Goal: Task Accomplishment & Management: Use online tool/utility

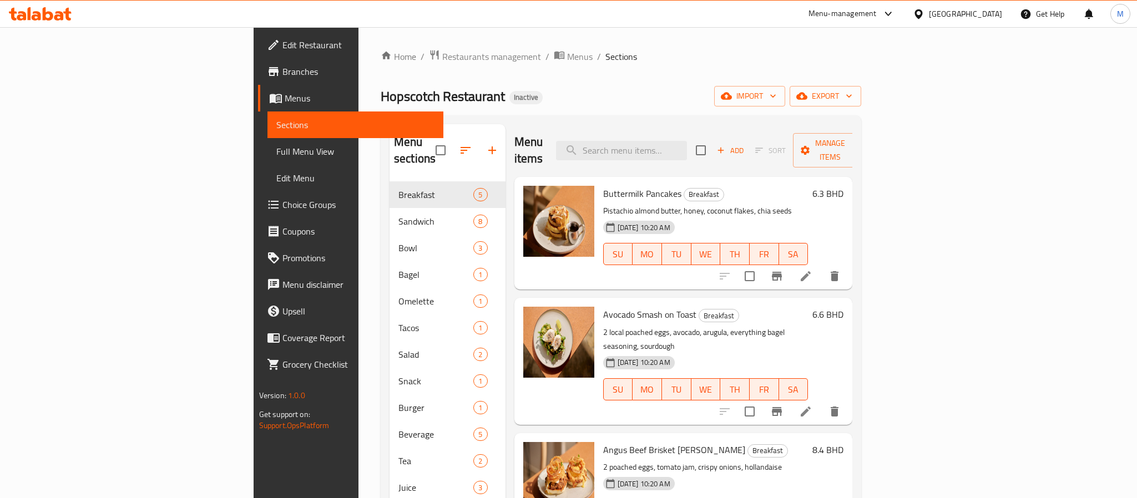
click at [989, 14] on div "[GEOGRAPHIC_DATA]" at bounding box center [965, 14] width 73 height 12
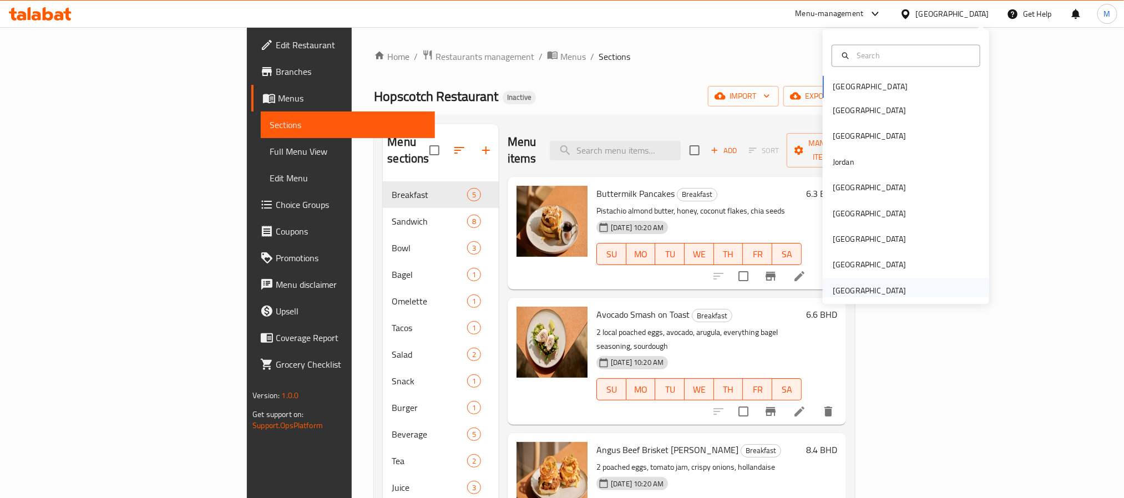
click at [880, 286] on div "[GEOGRAPHIC_DATA]" at bounding box center [869, 291] width 73 height 12
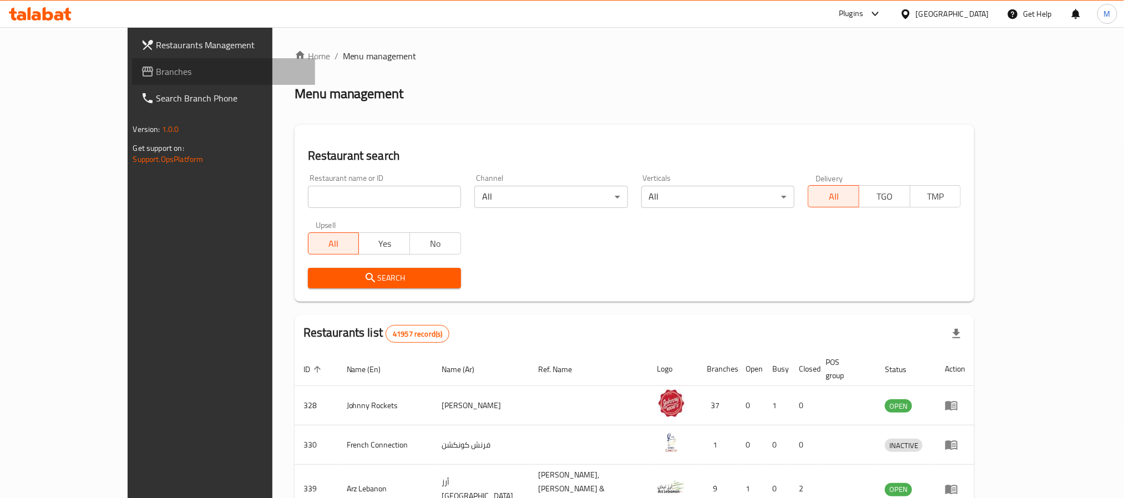
click at [156, 77] on span "Branches" at bounding box center [231, 71] width 150 height 13
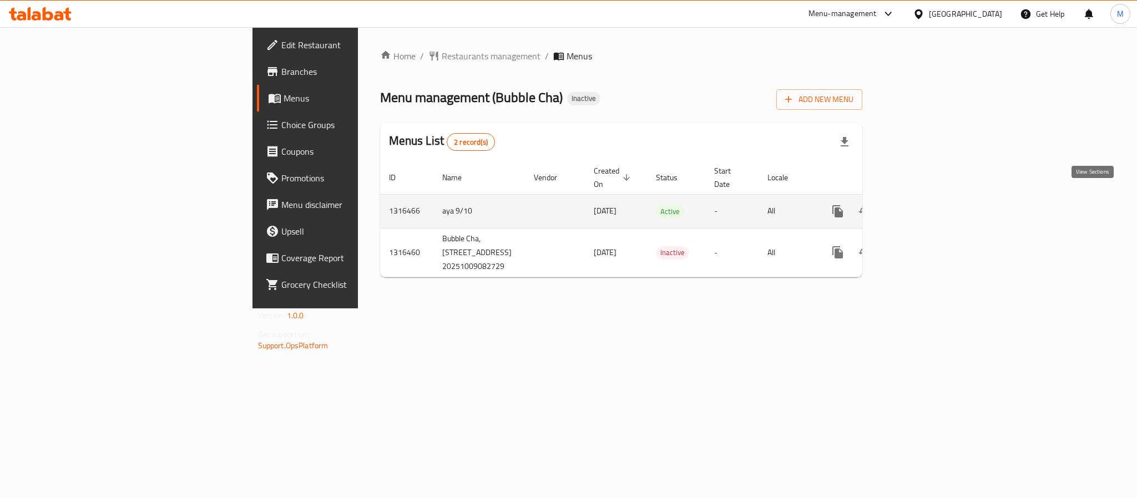
click at [924, 205] on icon "enhanced table" at bounding box center [917, 211] width 13 height 13
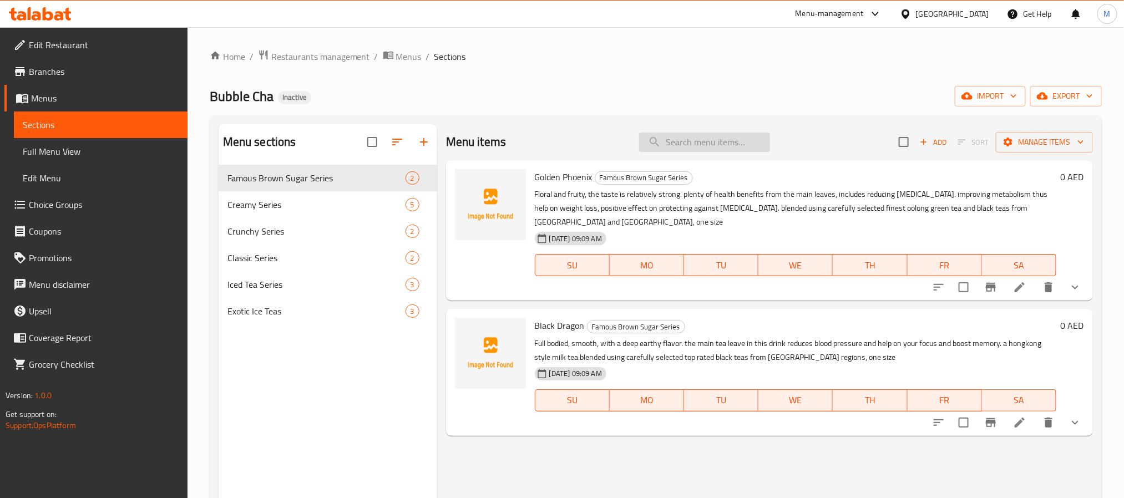
click at [703, 148] on input "search" at bounding box center [704, 142] width 131 height 19
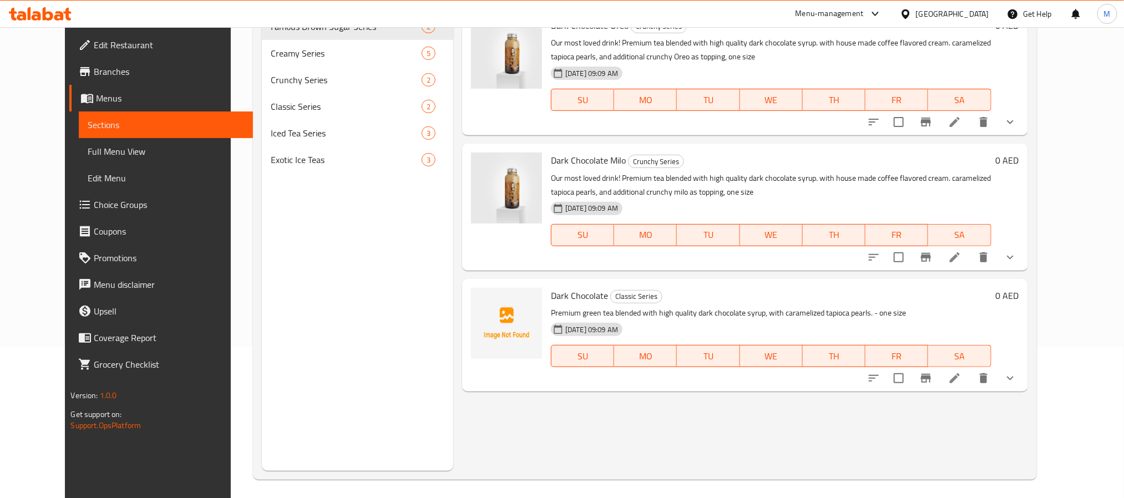
scroll to position [155, 0]
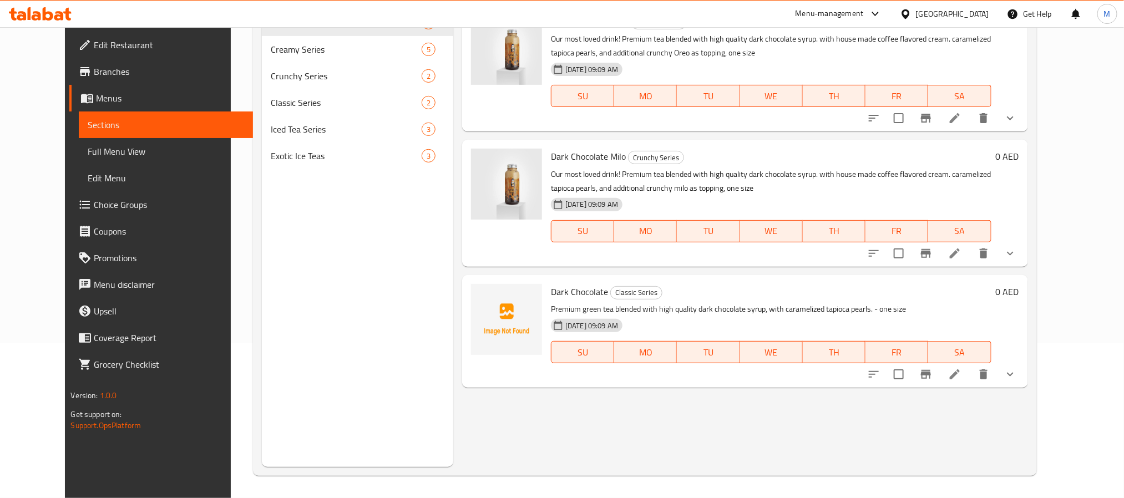
type input "dark"
click at [606, 405] on div "Menu items dark Add Sort Manage items Dark Chocolate Oreo Crunchy Series Our mo…" at bounding box center [740, 218] width 574 height 498
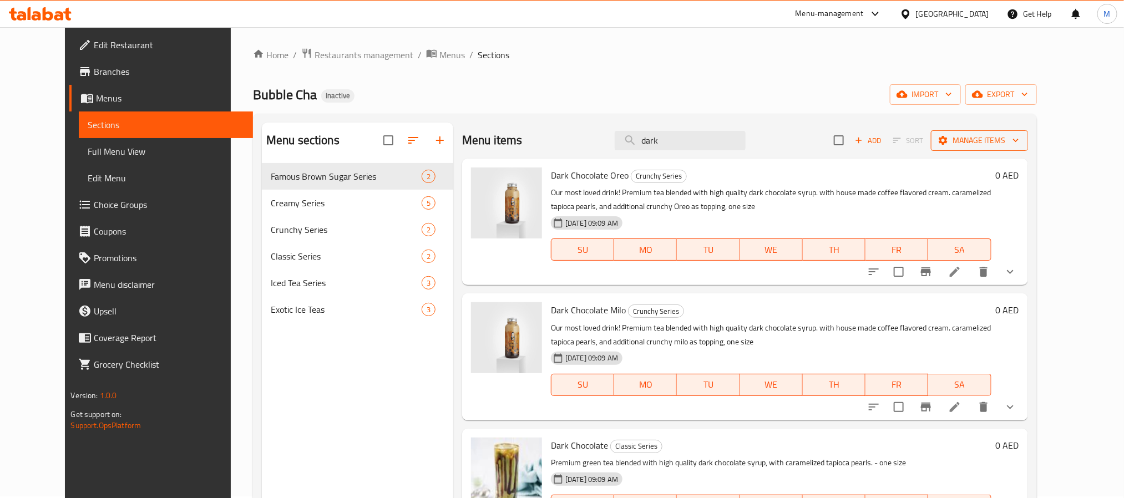
scroll to position [0, 0]
click at [1037, 87] on button "export" at bounding box center [1002, 96] width 72 height 21
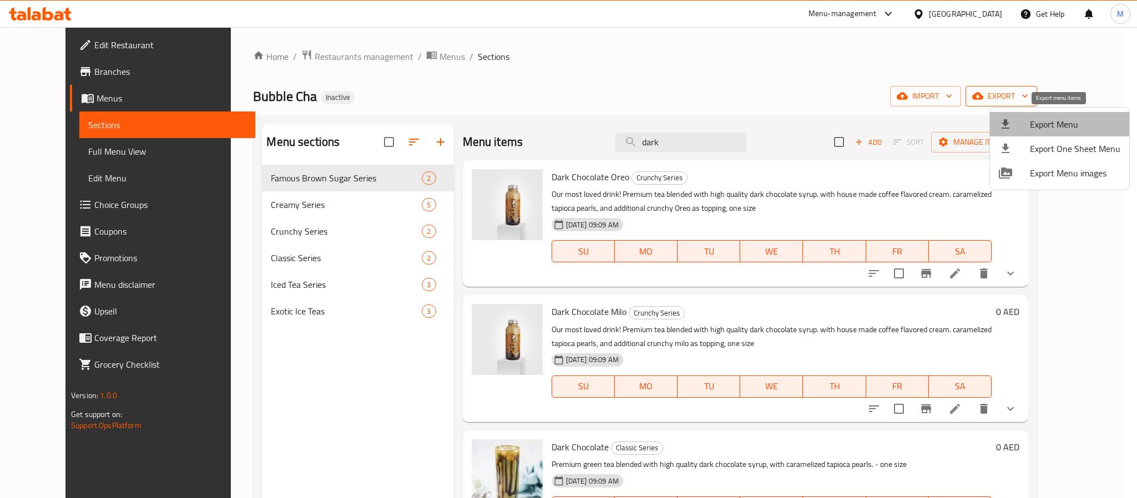
click at [1061, 130] on span "Export Menu" at bounding box center [1075, 124] width 90 height 13
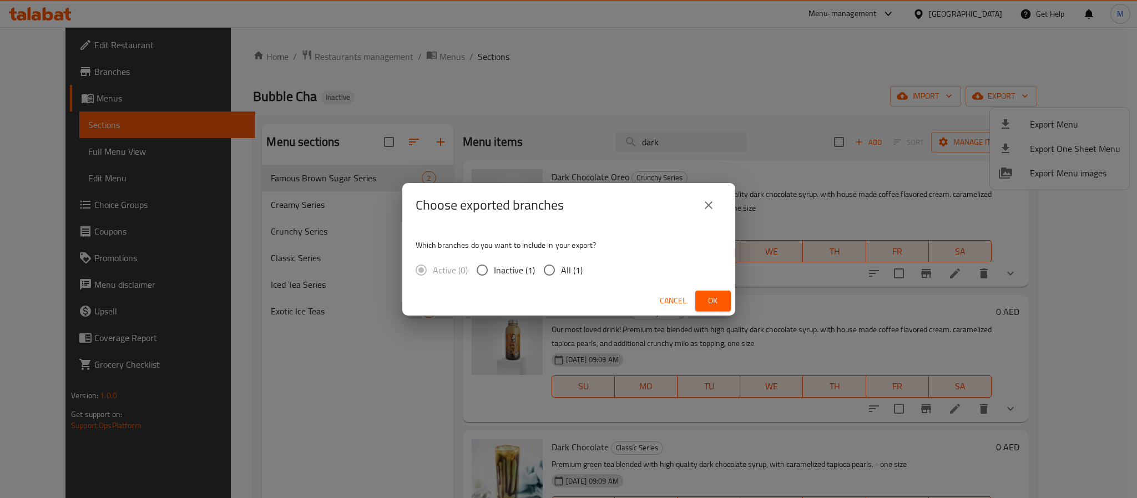
click at [568, 264] on span "All (1)" at bounding box center [572, 270] width 22 height 13
click at [561, 262] on input "All (1)" at bounding box center [549, 270] width 23 height 23
radio input "true"
click at [721, 295] on span "Ok" at bounding box center [713, 301] width 18 height 14
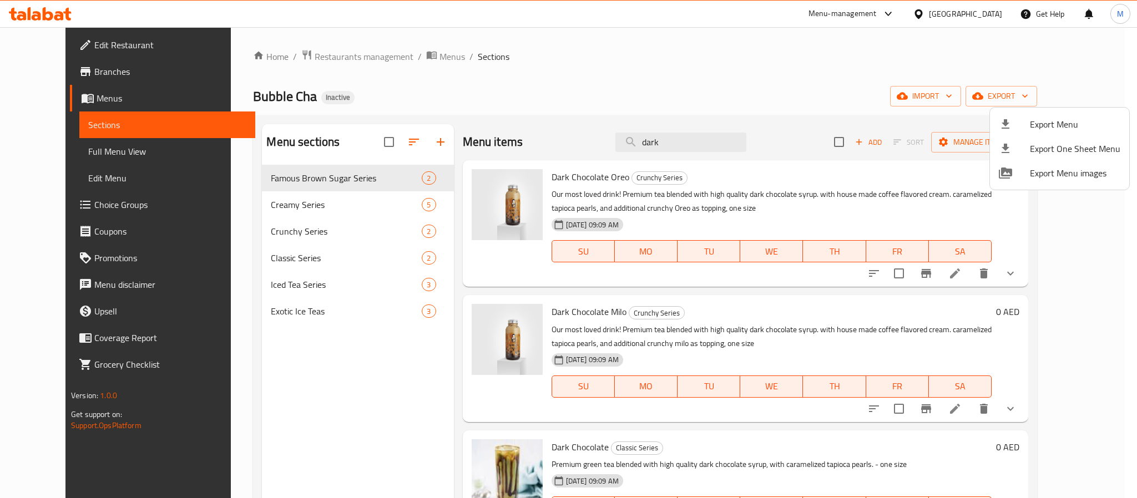
click at [638, 72] on div at bounding box center [568, 249] width 1137 height 498
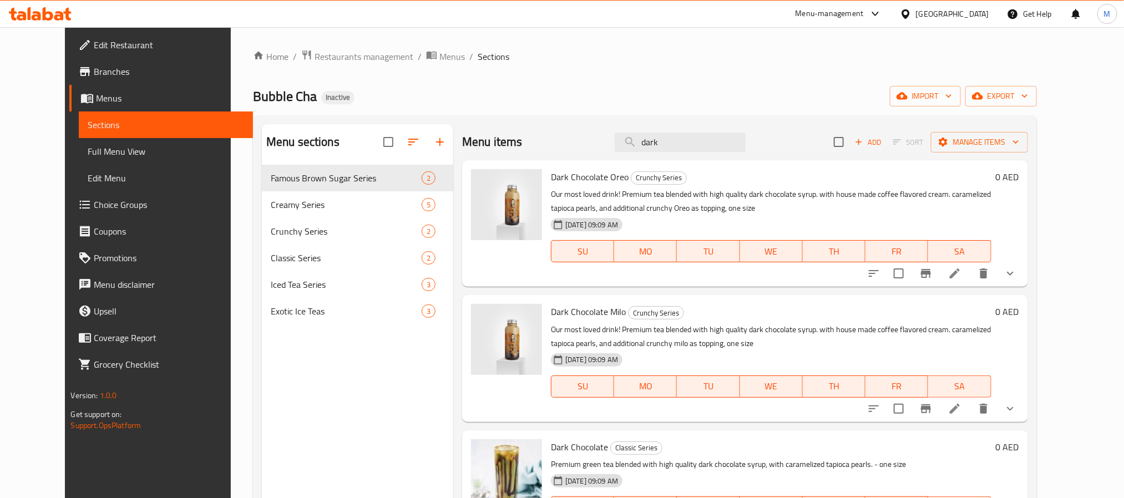
drag, startPoint x: 709, startPoint y: 144, endPoint x: 542, endPoint y: 135, distance: 167.8
click at [542, 135] on div "Menu items dark Add Sort Manage items" at bounding box center [744, 142] width 565 height 36
click at [733, 122] on div "Menu sections Famous Brown Sugar Series 2 Creamy Series 5 Crunchy Series 2 Clas…" at bounding box center [645, 373] width 784 height 516
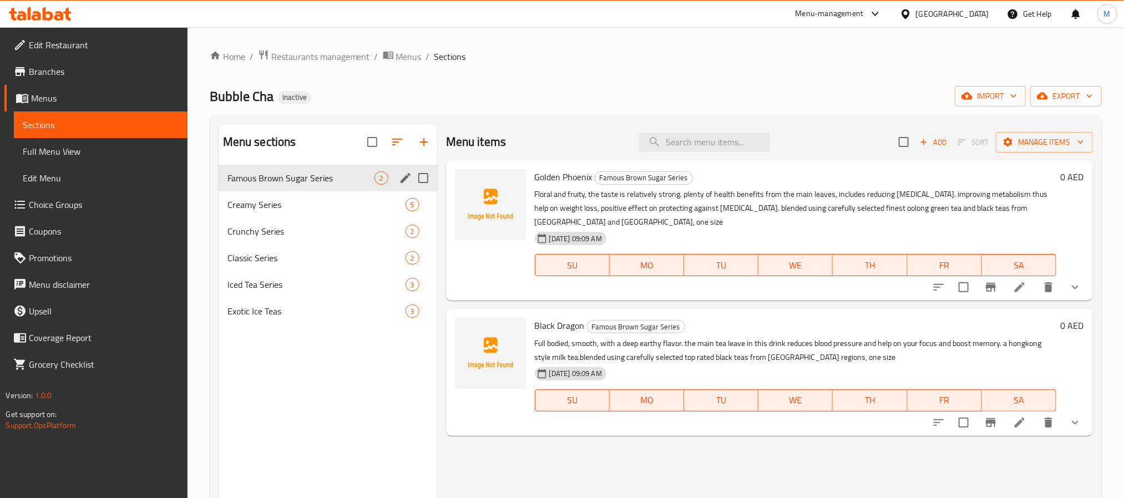
click at [350, 191] on div "Creamy Series 5" at bounding box center [328, 204] width 219 height 27
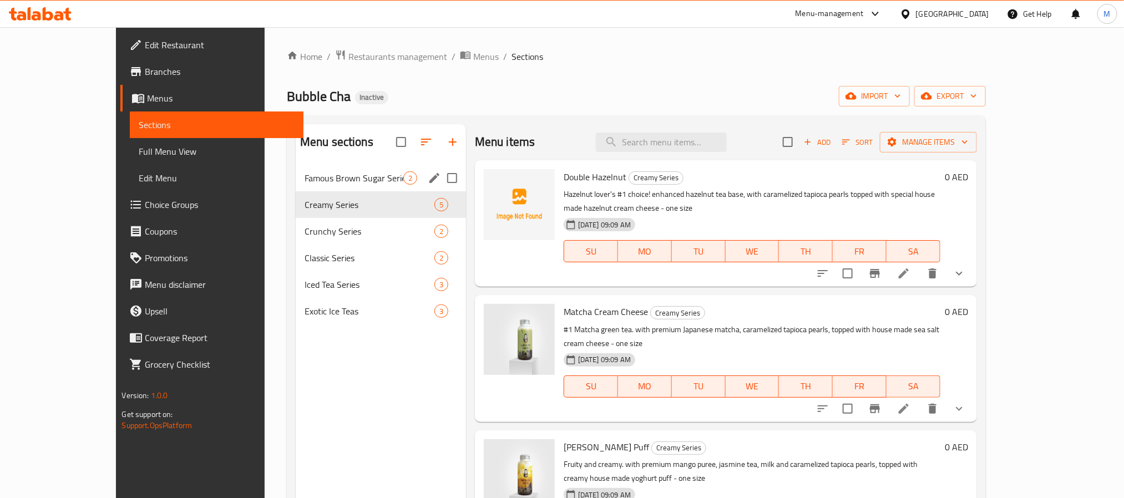
click at [327, 170] on div "Famous Brown Sugar Series 2" at bounding box center [381, 178] width 170 height 27
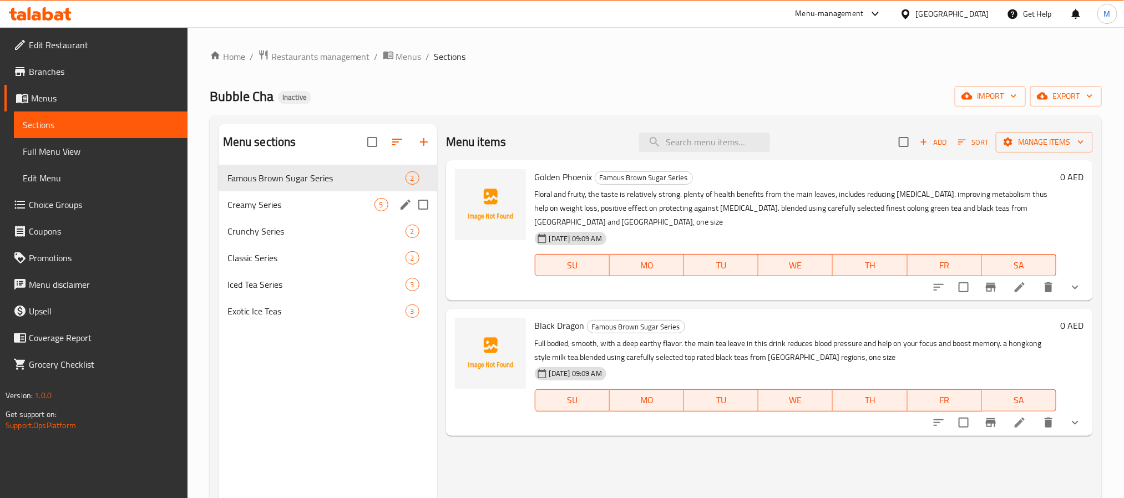
click at [340, 207] on span "Creamy Series" at bounding box center [301, 204] width 147 height 13
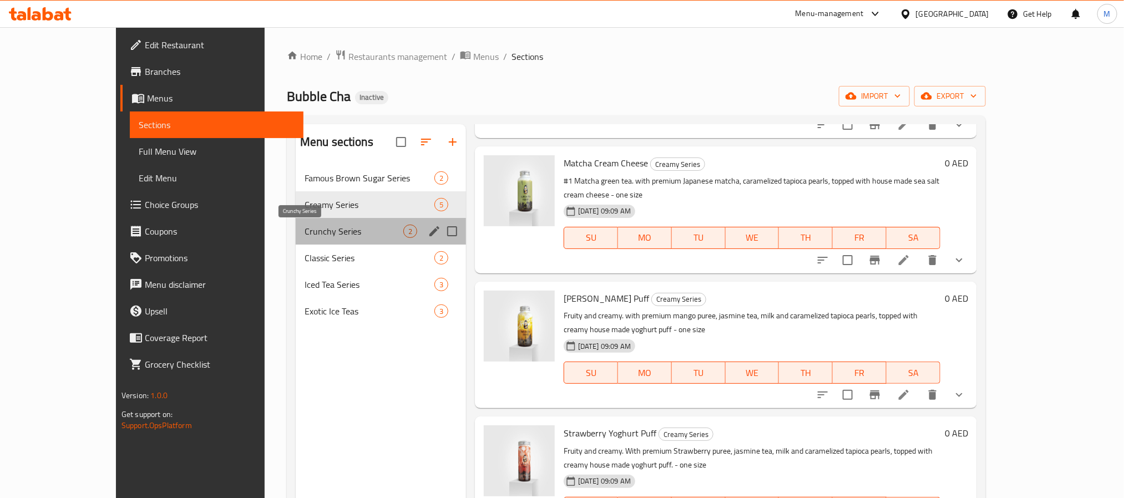
click at [305, 229] on span "Crunchy Series" at bounding box center [354, 231] width 99 height 13
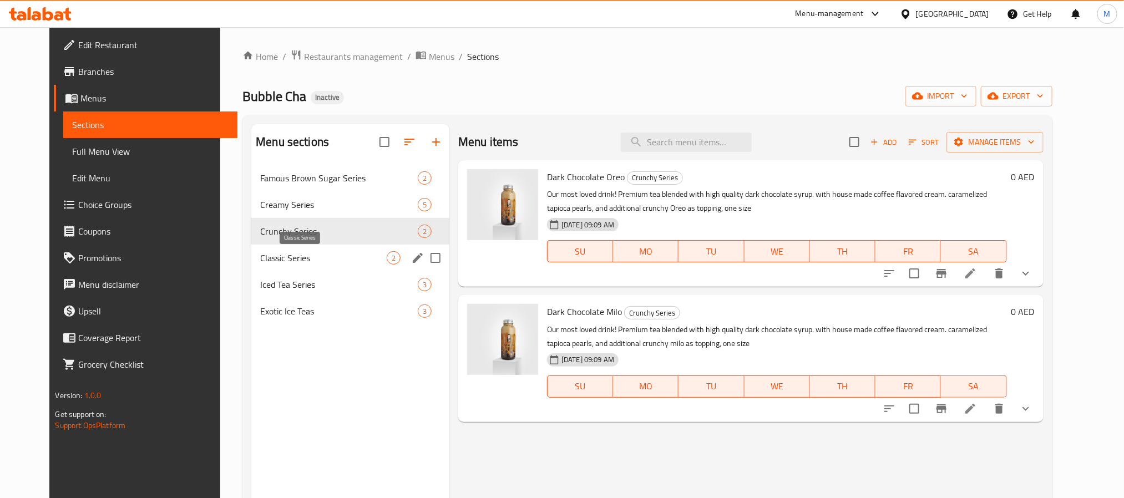
click at [335, 255] on span "Classic Series" at bounding box center [323, 257] width 127 height 13
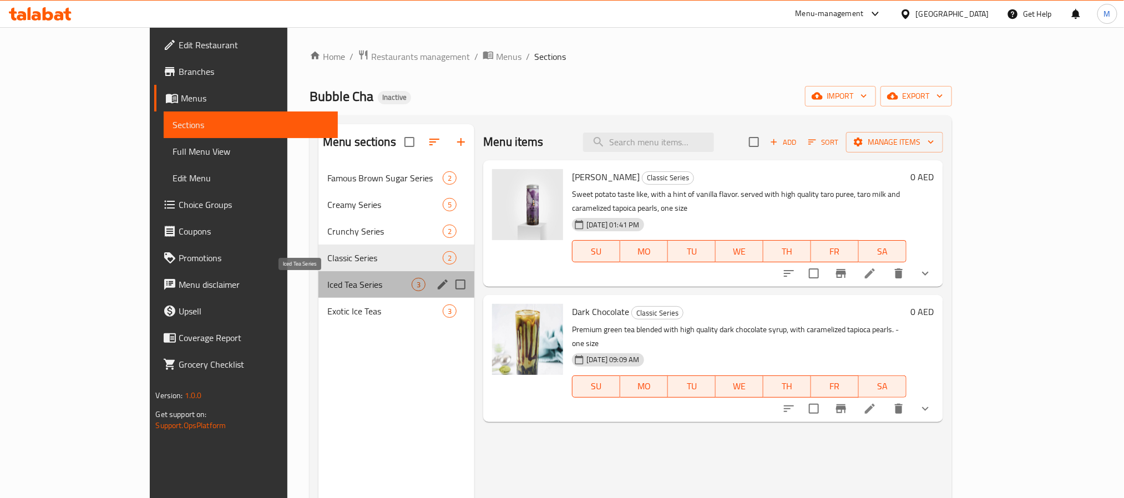
drag, startPoint x: 335, startPoint y: 290, endPoint x: 563, endPoint y: 127, distance: 279.6
click at [335, 291] on span "Iced Tea Series" at bounding box center [369, 284] width 84 height 13
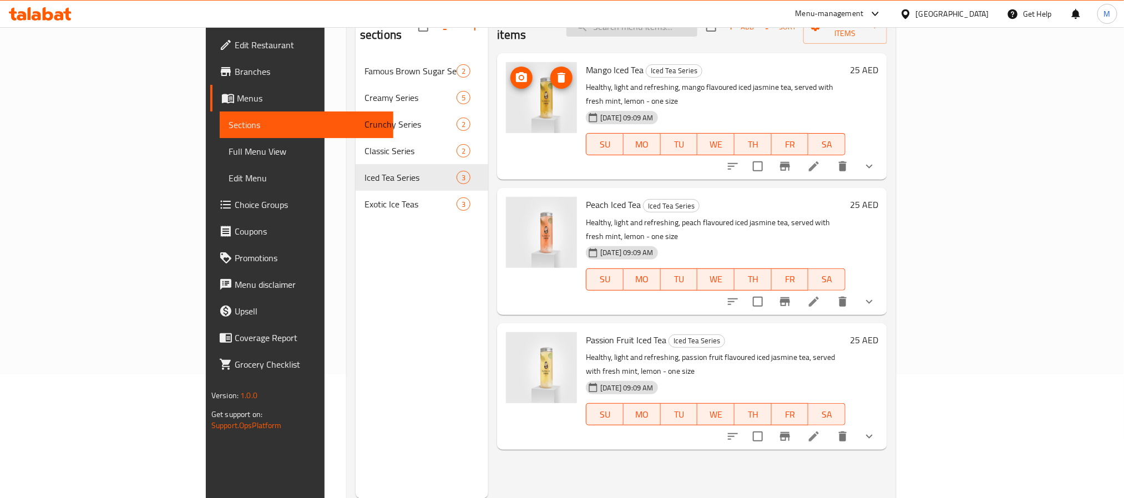
scroll to position [72, 0]
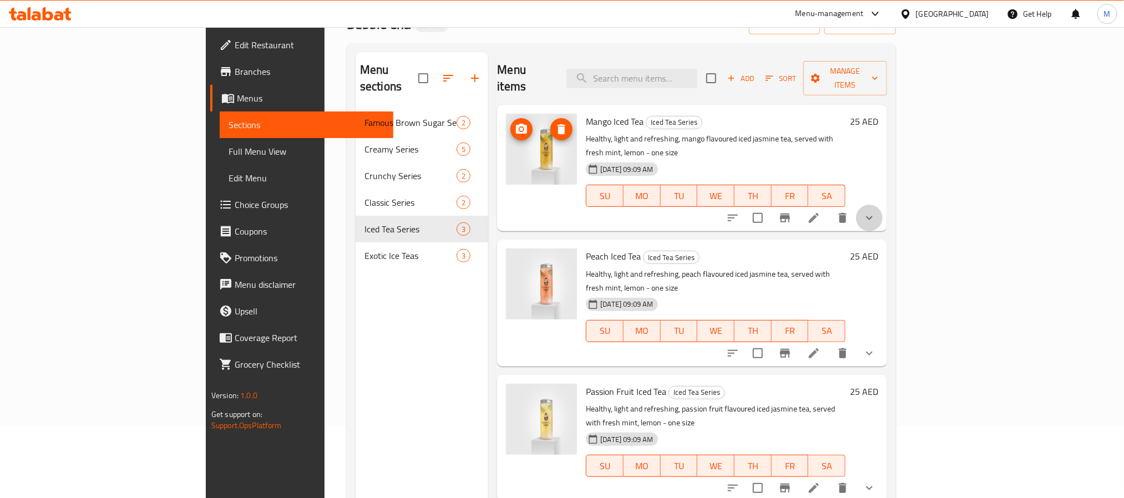
click at [883, 205] on button "show more" at bounding box center [869, 218] width 27 height 27
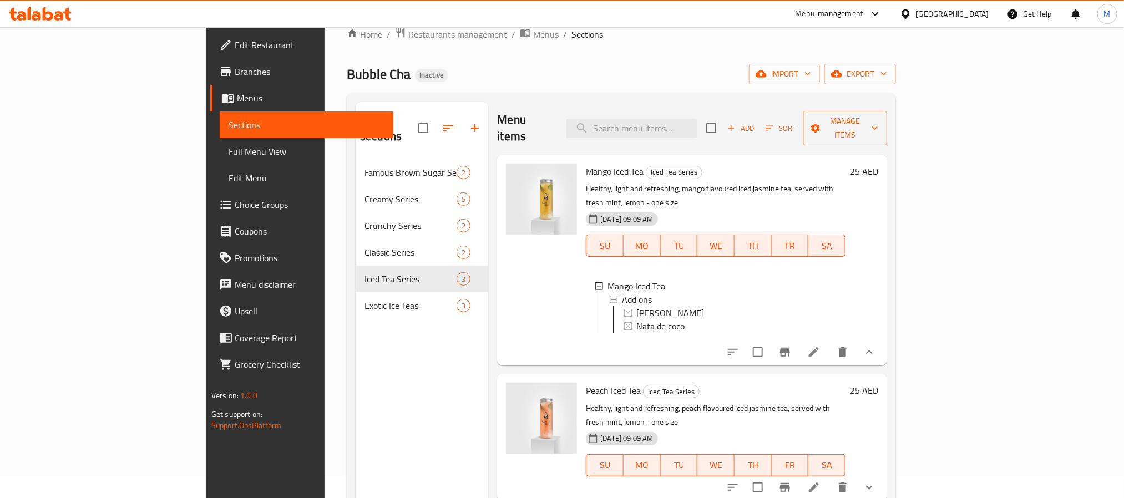
scroll to position [0, 0]
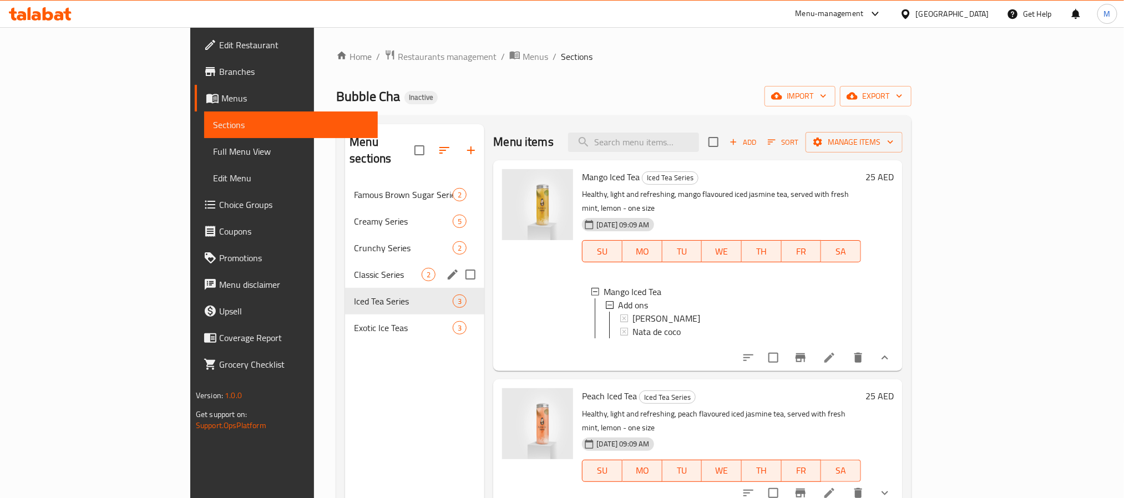
click at [345, 270] on div "Classic Series 2" at bounding box center [414, 274] width 139 height 27
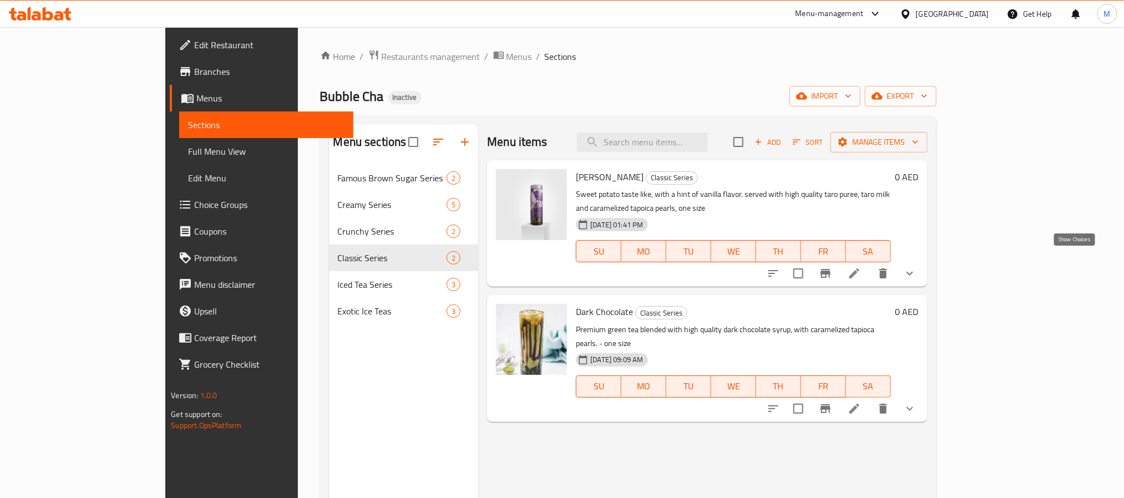
click at [917, 267] on icon "show more" at bounding box center [909, 273] width 13 height 13
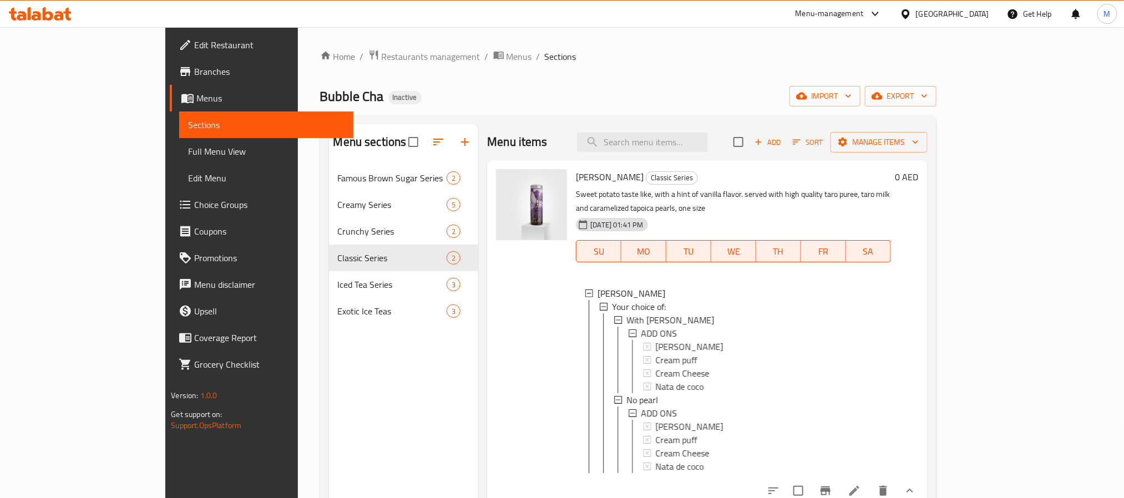
scroll to position [2, 0]
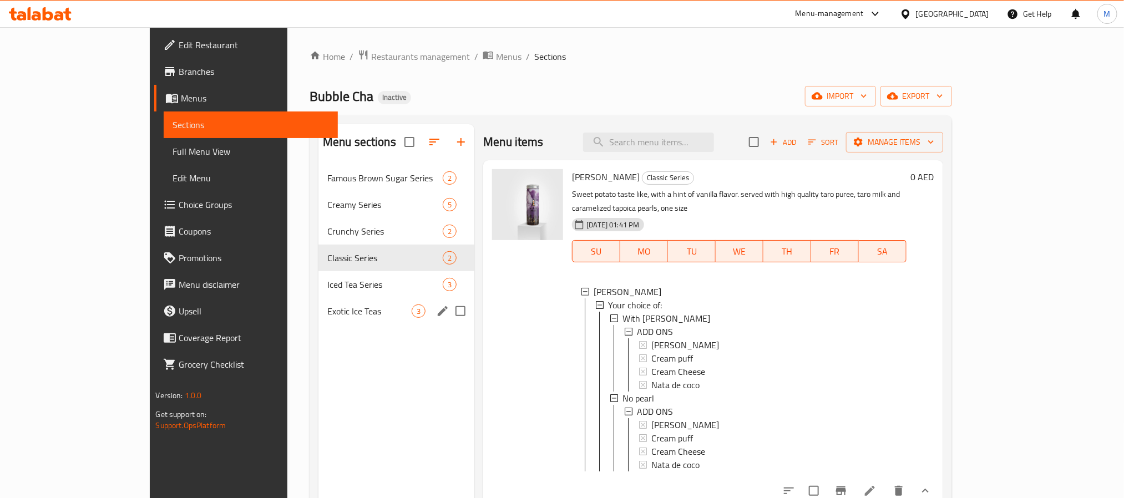
click at [319, 320] on div "Exotic Ice Teas 3" at bounding box center [397, 311] width 156 height 27
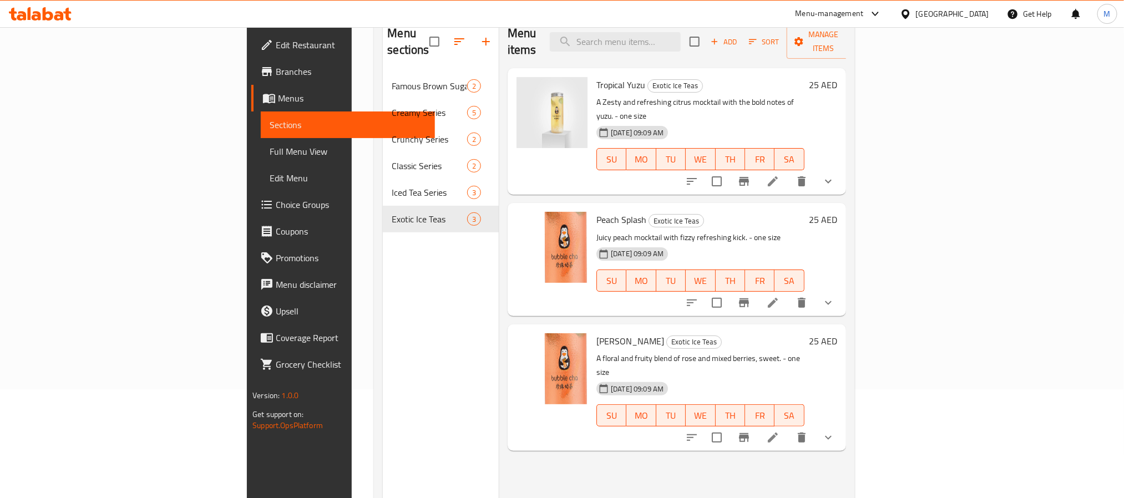
scroll to position [72, 0]
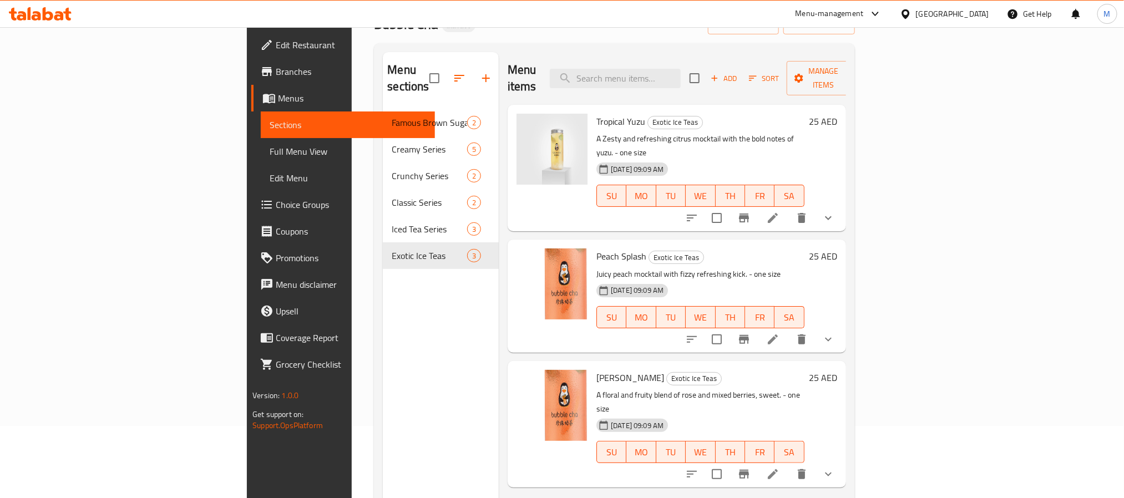
click at [949, 10] on div "United Arab Emirates" at bounding box center [952, 14] width 73 height 12
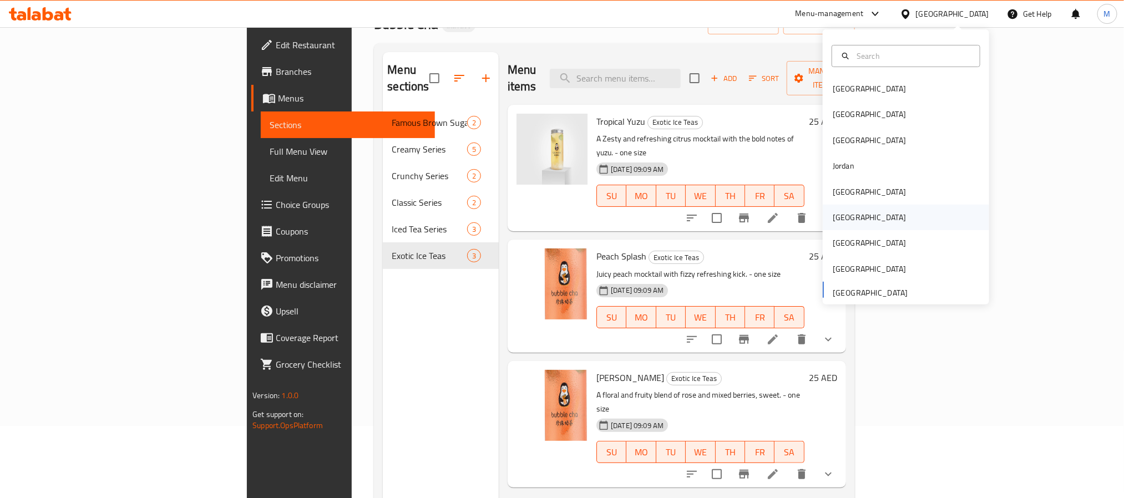
click at [851, 215] on div "[GEOGRAPHIC_DATA]" at bounding box center [906, 218] width 166 height 26
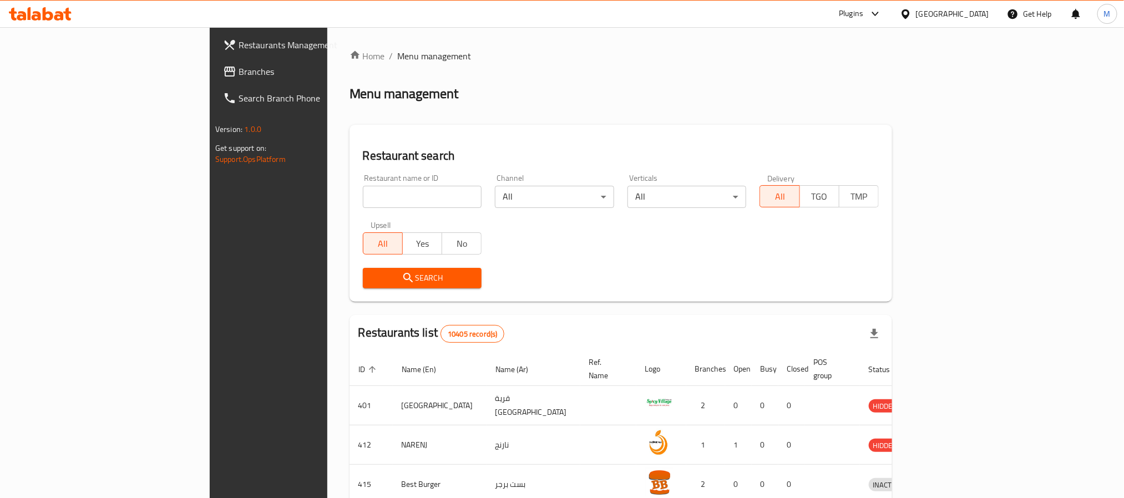
drag, startPoint x: 64, startPoint y: 65, endPoint x: 135, endPoint y: 77, distance: 71.9
click at [239, 65] on span "Branches" at bounding box center [314, 71] width 150 height 13
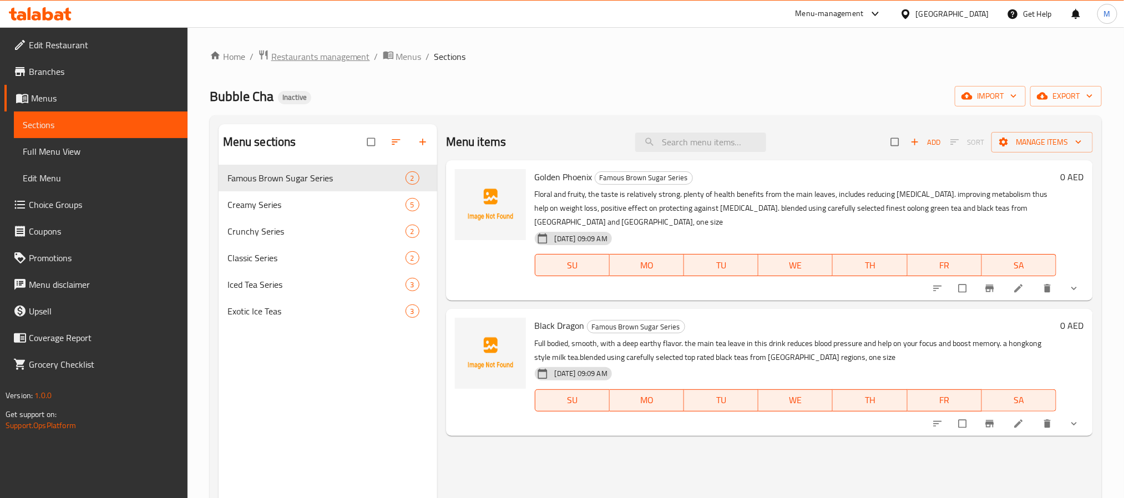
click at [342, 57] on span "Restaurants management" at bounding box center [320, 56] width 99 height 13
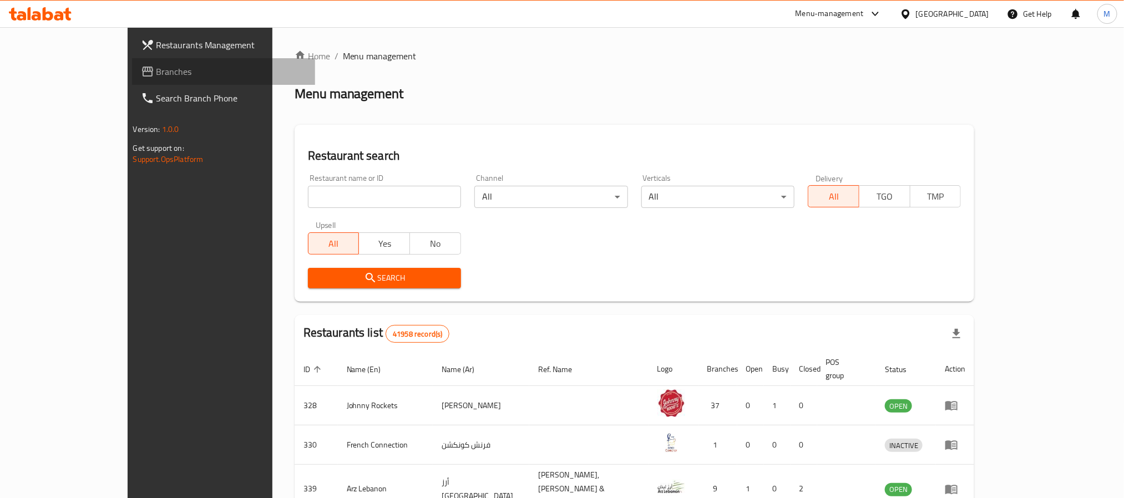
click at [132, 79] on link "Branches" at bounding box center [223, 71] width 183 height 27
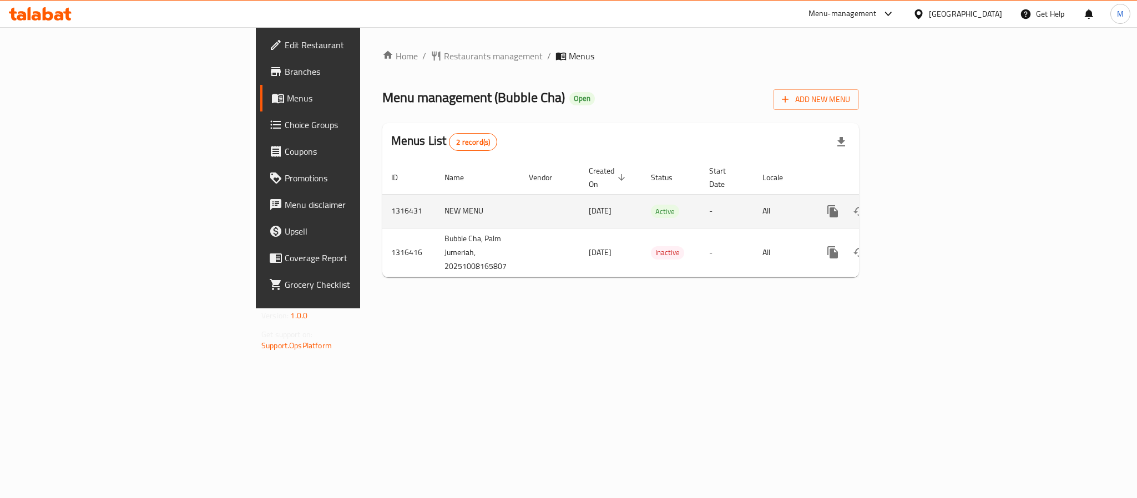
click at [926, 208] on link "enhanced table" at bounding box center [913, 211] width 27 height 27
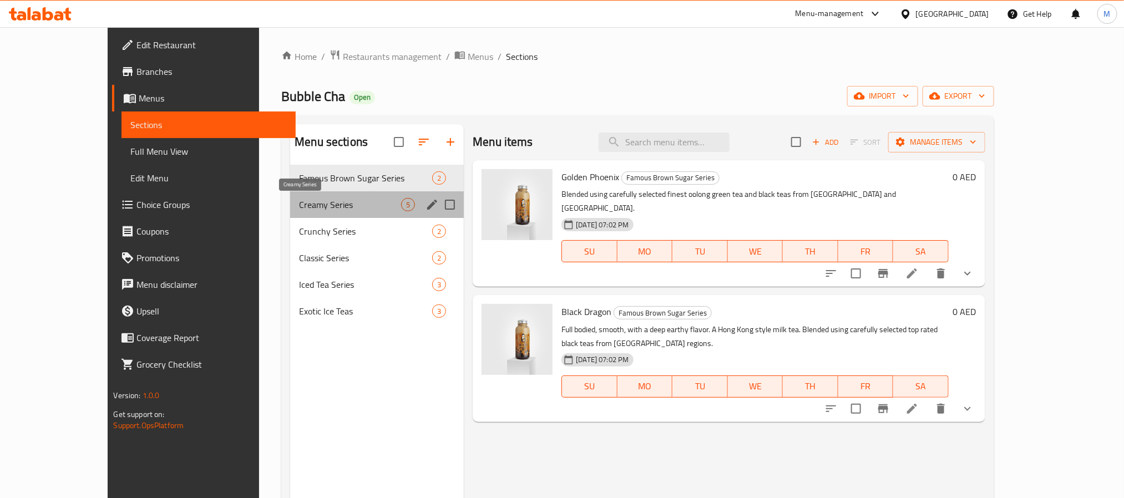
click at [351, 209] on span "Creamy Series" at bounding box center [350, 204] width 102 height 13
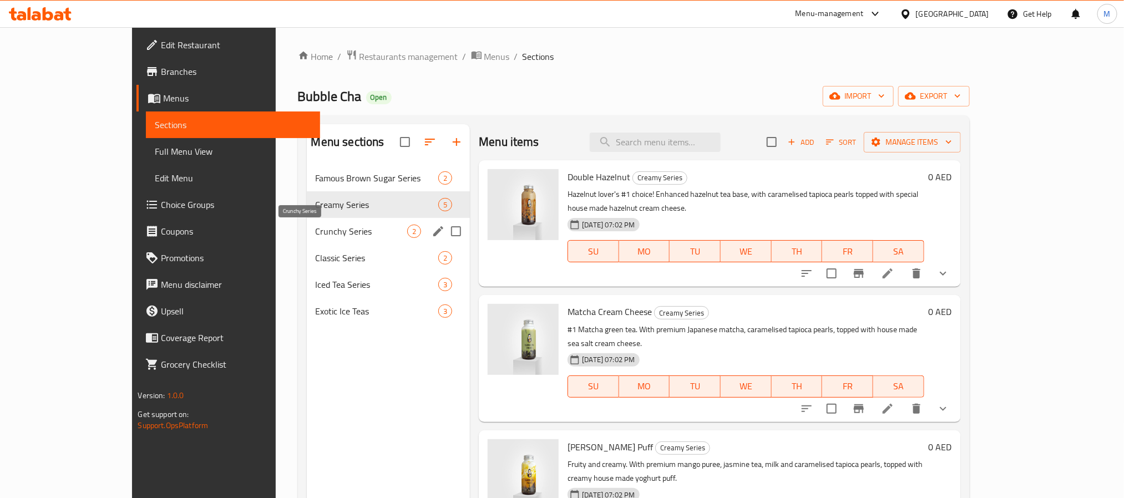
click at [350, 225] on span "Crunchy Series" at bounding box center [362, 231] width 92 height 13
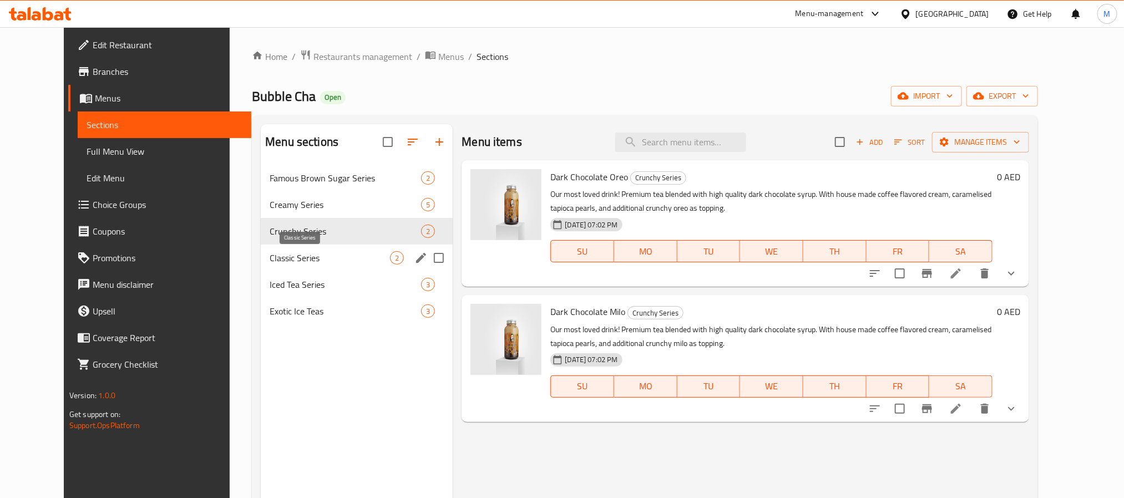
click at [322, 262] on span "Classic Series" at bounding box center [330, 257] width 120 height 13
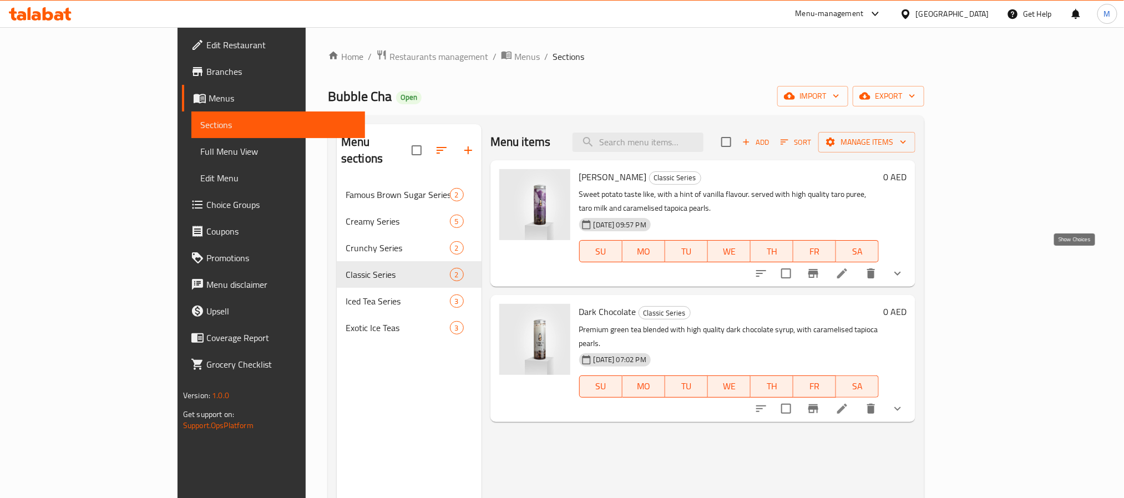
click at [901, 272] on icon "show more" at bounding box center [898, 274] width 7 height 4
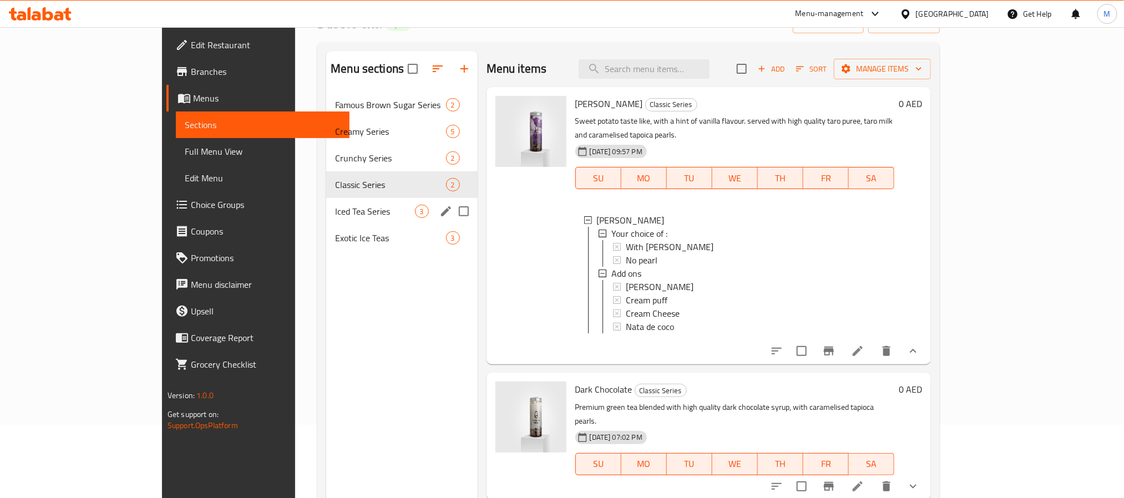
scroll to position [72, 0]
click at [335, 212] on span "Iced Tea Series" at bounding box center [374, 212] width 79 height 13
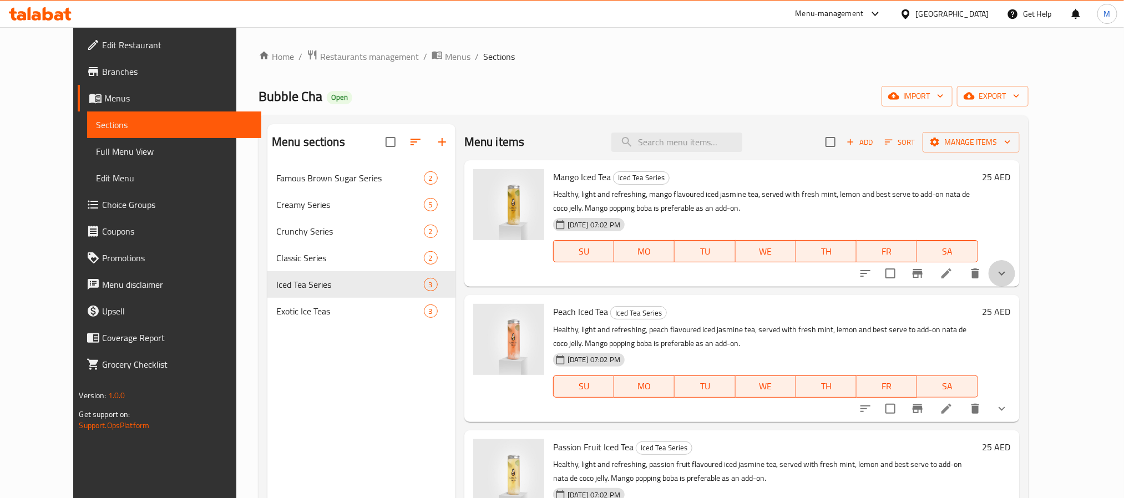
click at [1015, 270] on button "show more" at bounding box center [1002, 273] width 27 height 27
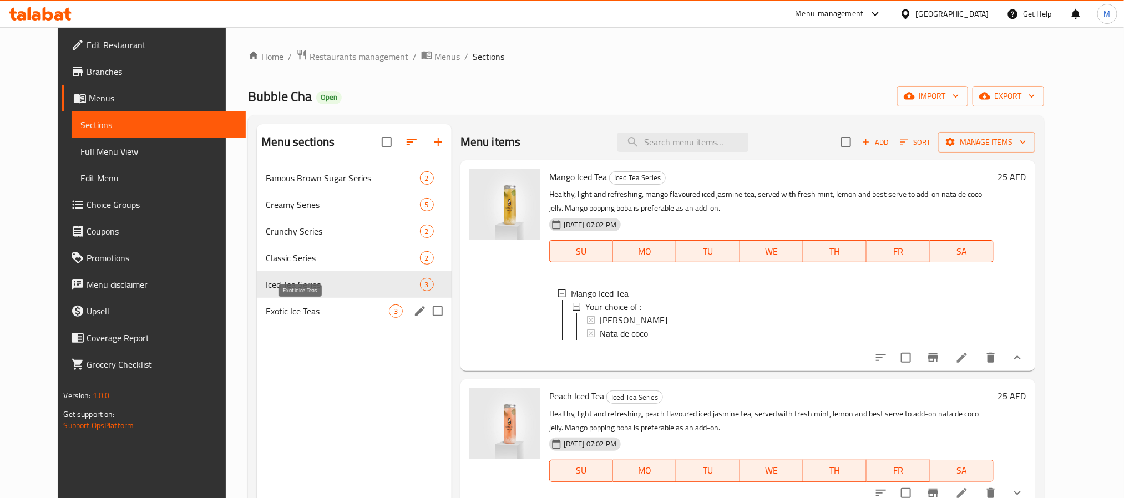
click at [362, 314] on span "Exotic Ice Teas" at bounding box center [327, 311] width 123 height 13
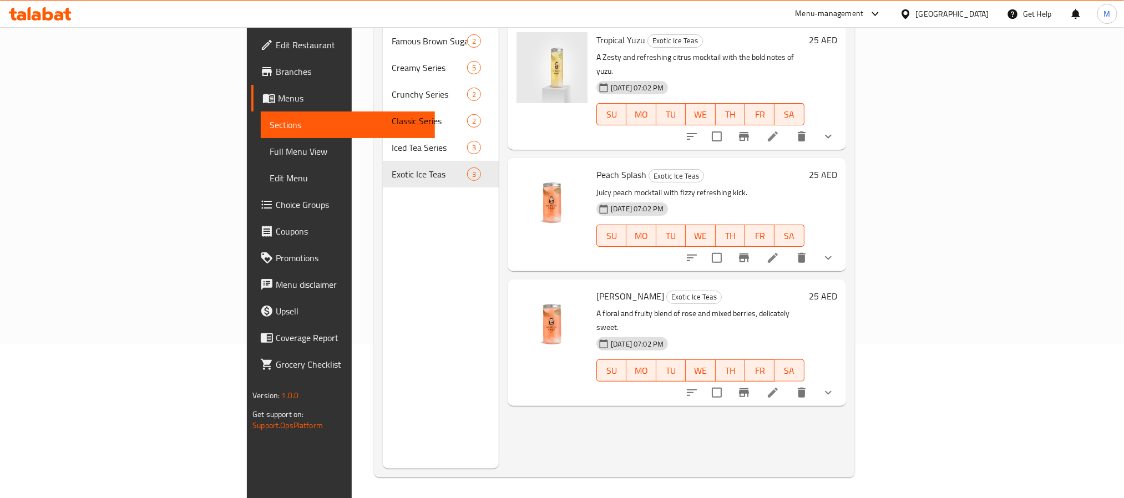
scroll to position [155, 0]
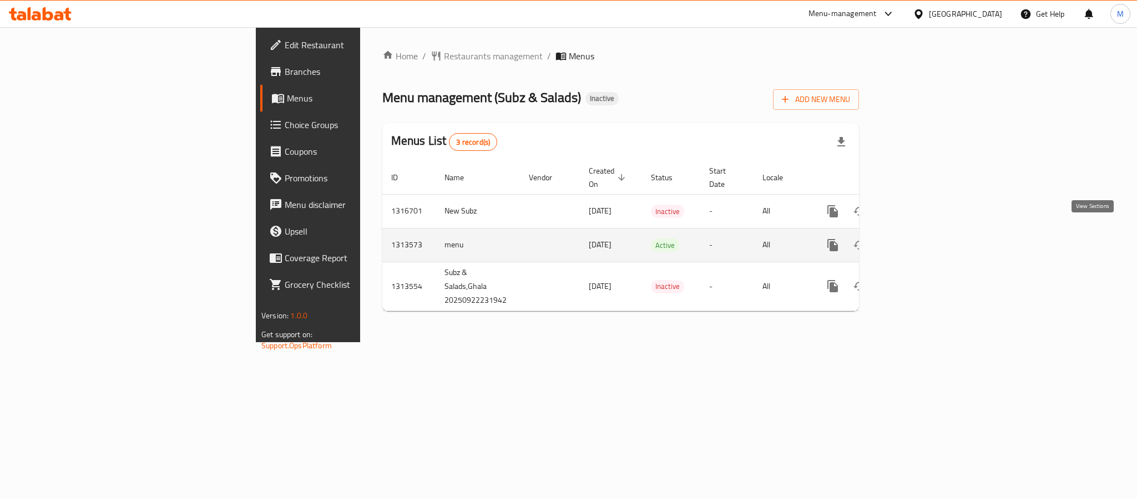
click at [919, 239] on icon "enhanced table" at bounding box center [912, 245] width 13 height 13
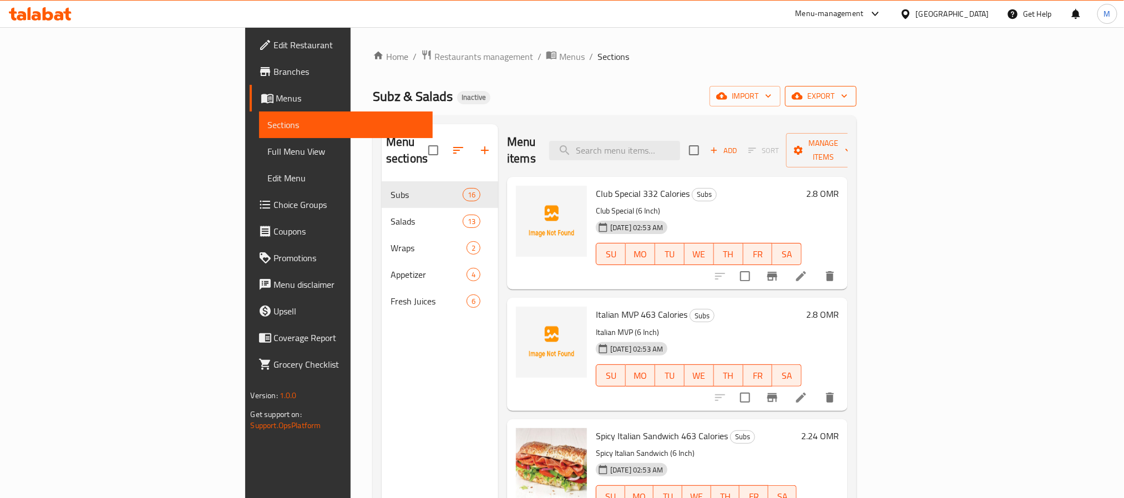
click at [848, 100] on span "export" at bounding box center [821, 96] width 54 height 14
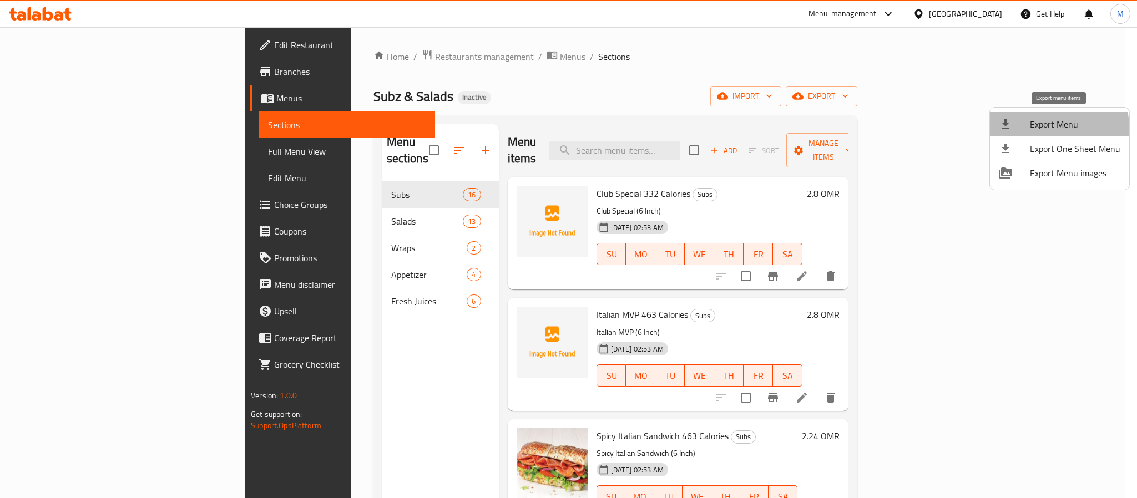
click at [1057, 127] on span "Export Menu" at bounding box center [1075, 124] width 90 height 13
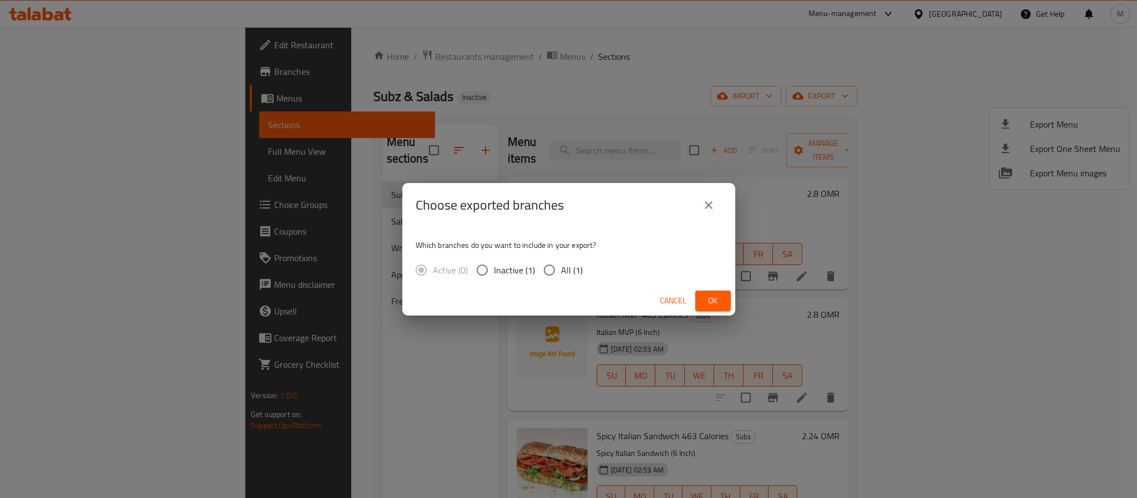
click at [565, 270] on span "All (1)" at bounding box center [572, 270] width 22 height 13
click at [561, 270] on input "All (1)" at bounding box center [549, 270] width 23 height 23
radio input "true"
drag, startPoint x: 715, startPoint y: 299, endPoint x: 678, endPoint y: 32, distance: 268.9
click at [716, 299] on span "Ok" at bounding box center [713, 301] width 18 height 14
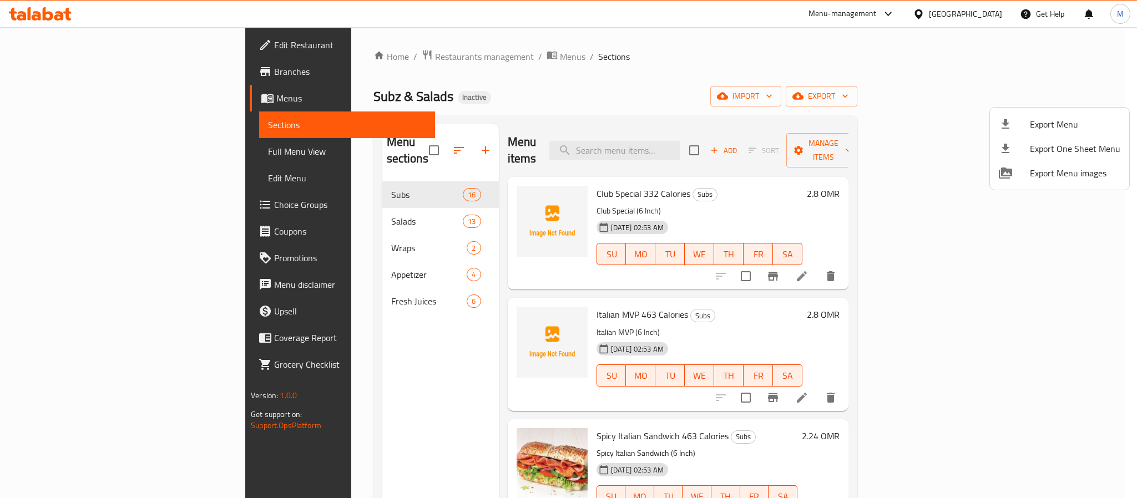
click at [630, 72] on div at bounding box center [568, 249] width 1137 height 498
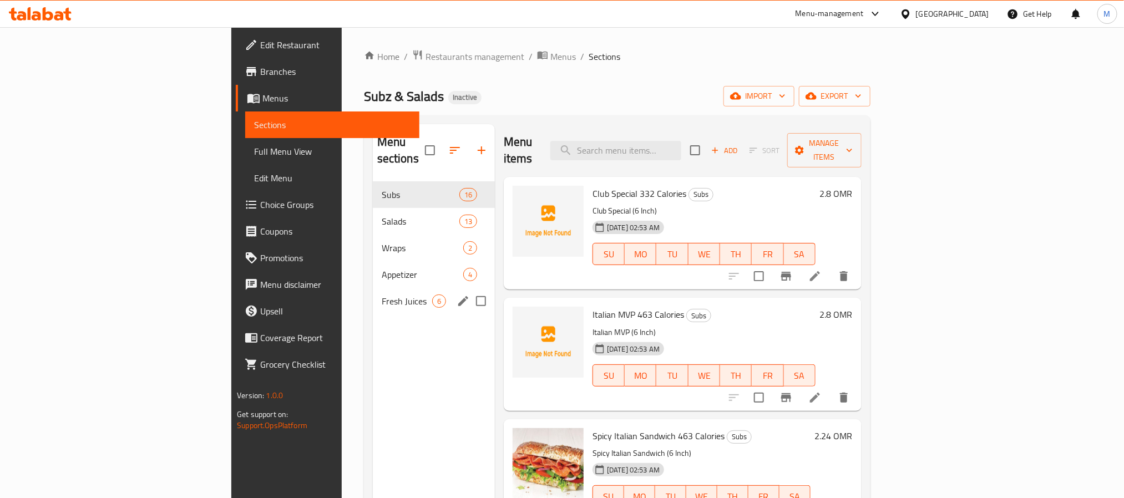
click at [382, 295] on span "Fresh Juices" at bounding box center [407, 301] width 50 height 13
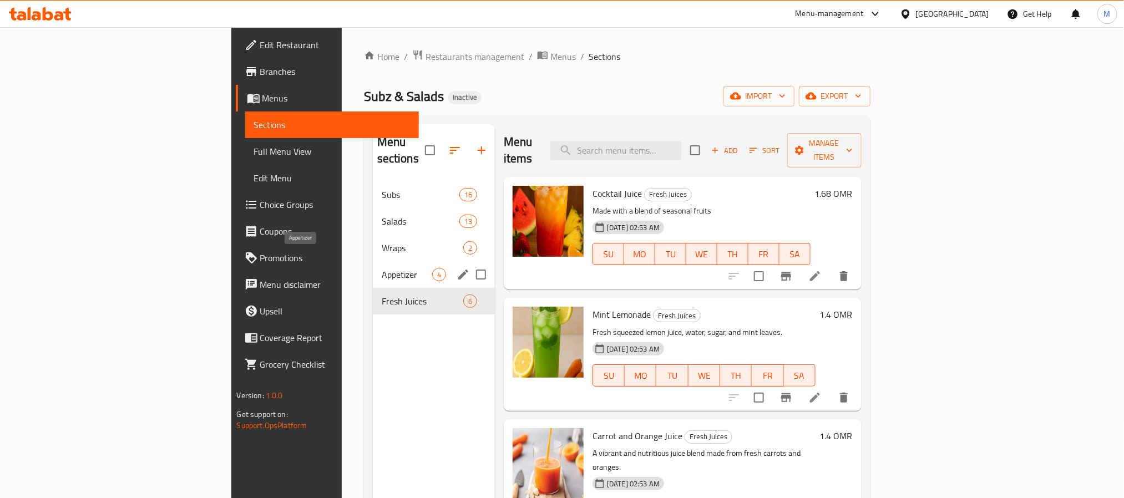
click at [382, 268] on span "Appetizer" at bounding box center [407, 274] width 50 height 13
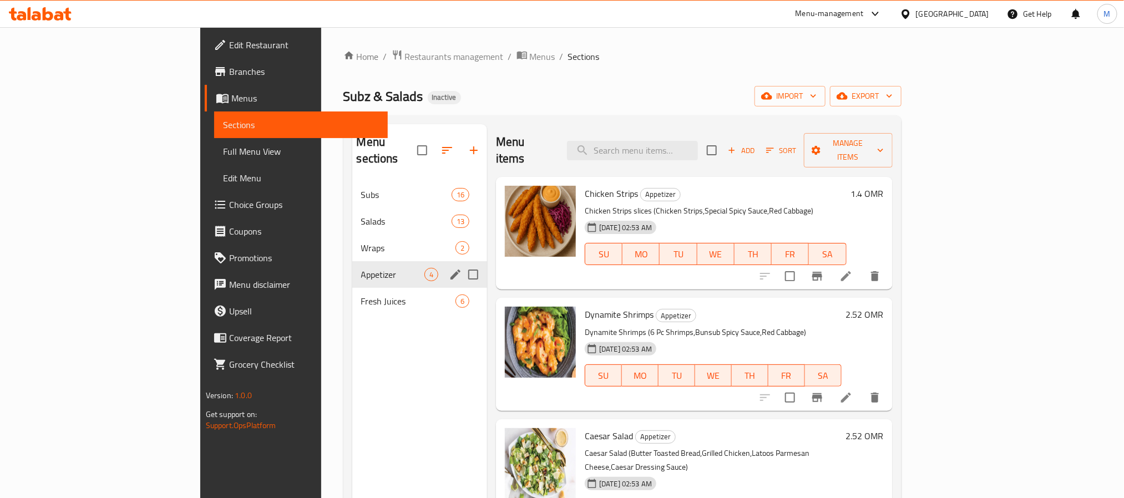
click at [352, 261] on div "Appetizer 4" at bounding box center [419, 274] width 135 height 27
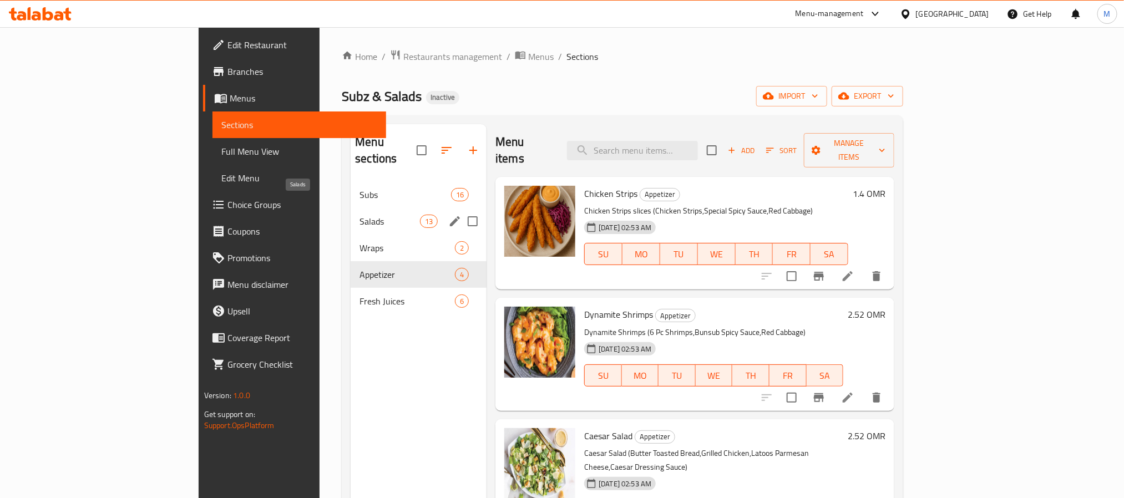
click at [360, 215] on span "Salads" at bounding box center [390, 221] width 60 height 13
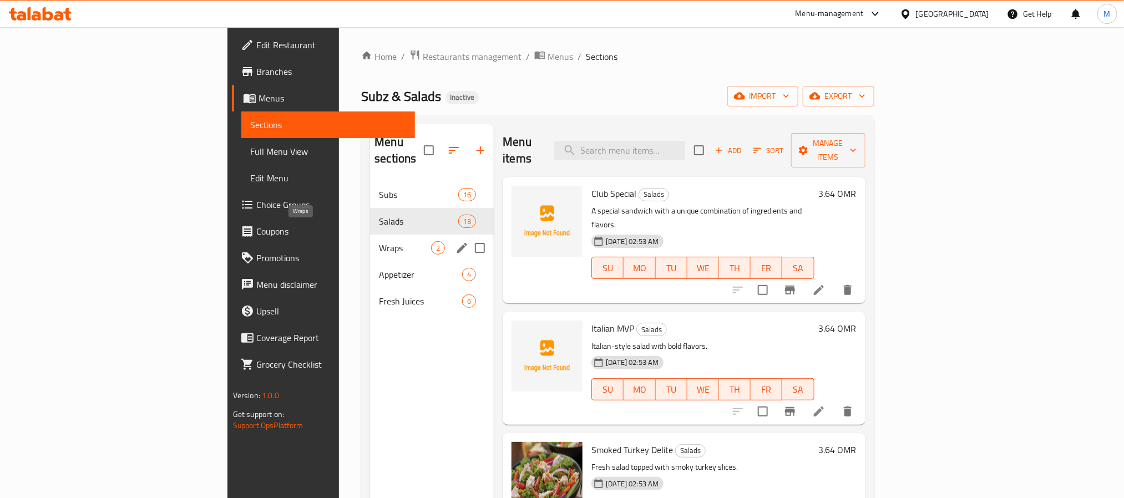
click at [379, 241] on span "Wraps" at bounding box center [405, 247] width 52 height 13
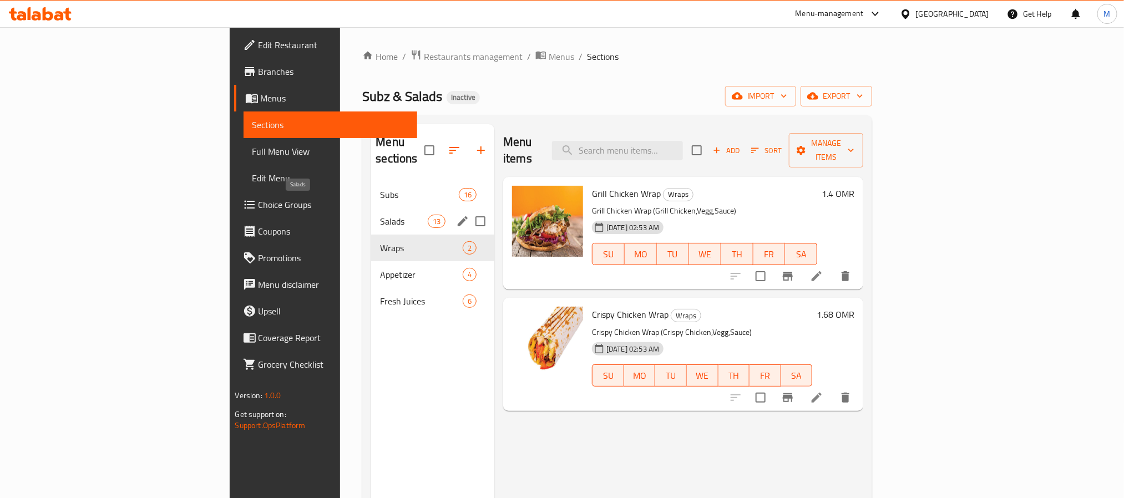
click at [380, 215] on span "Salads" at bounding box center [403, 221] width 47 height 13
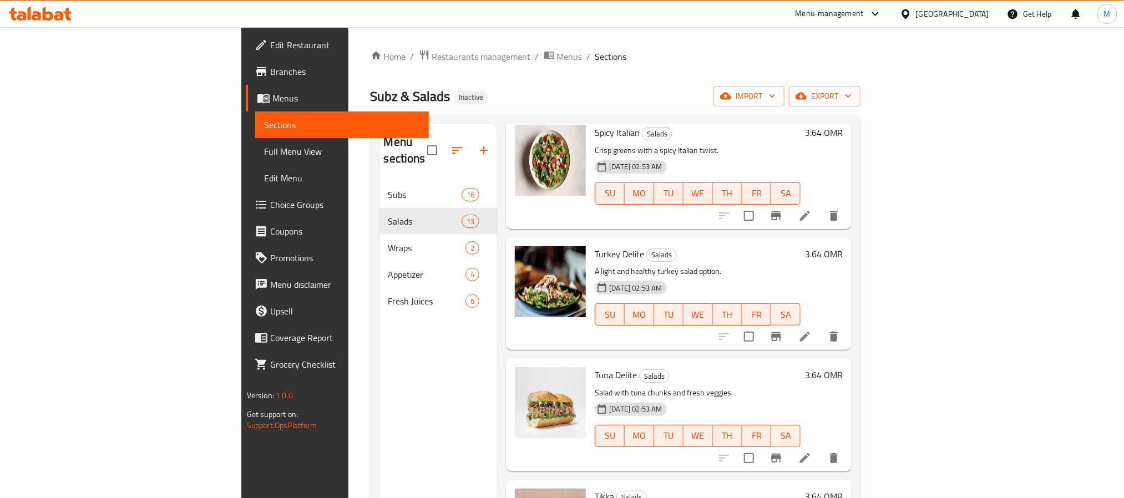
scroll to position [688, 0]
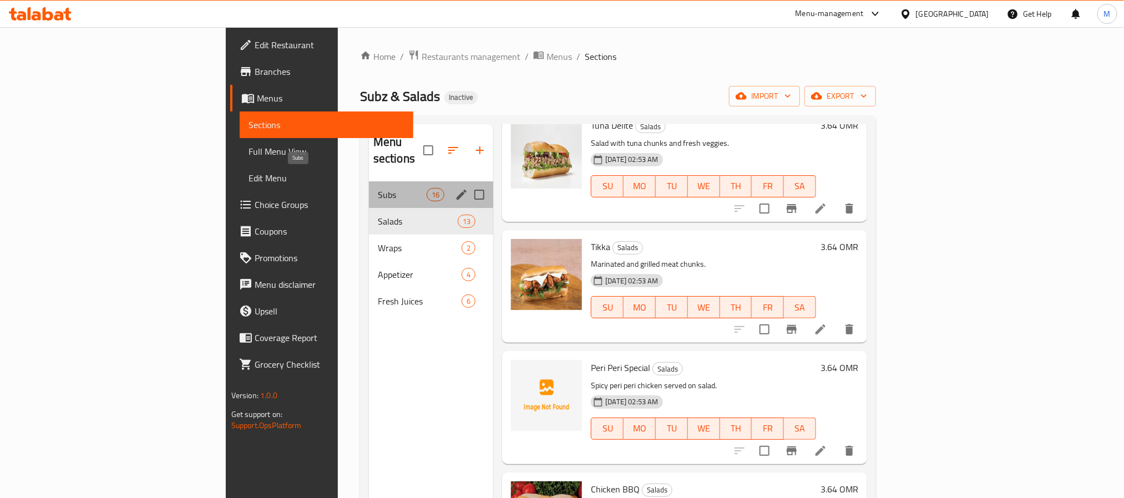
click at [378, 188] on span "Subs" at bounding box center [402, 194] width 49 height 13
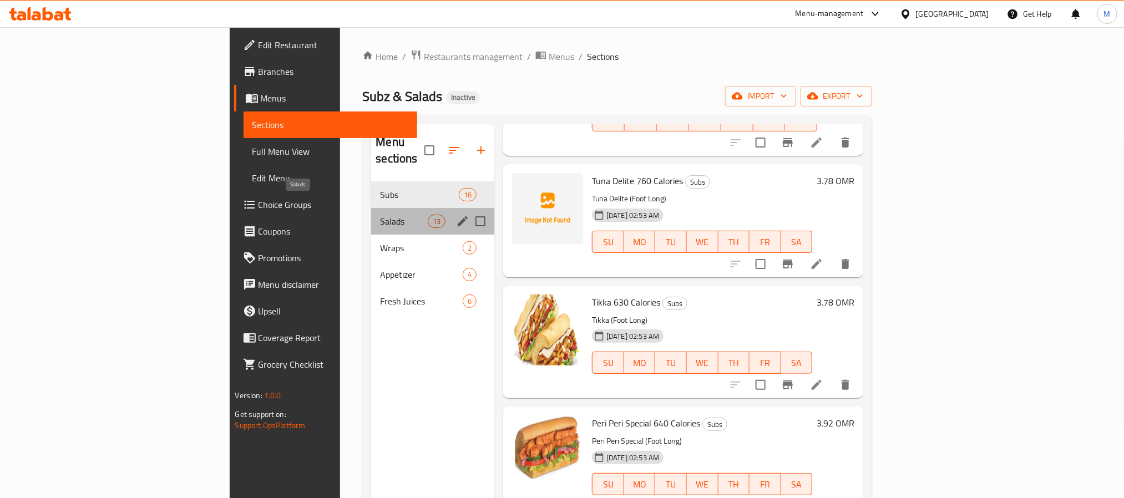
click at [380, 215] on span "Salads" at bounding box center [403, 221] width 47 height 13
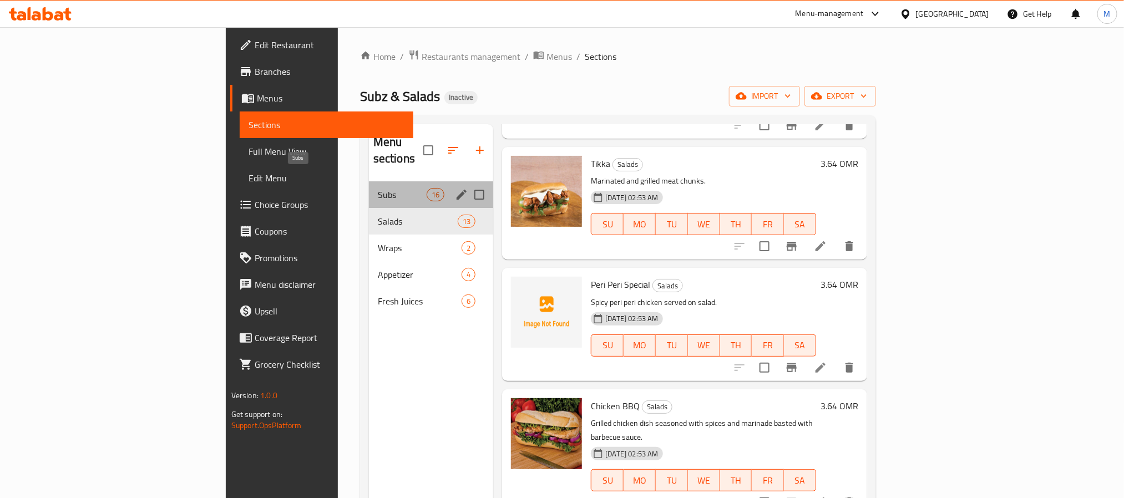
click at [378, 188] on span "Subs" at bounding box center [402, 194] width 49 height 13
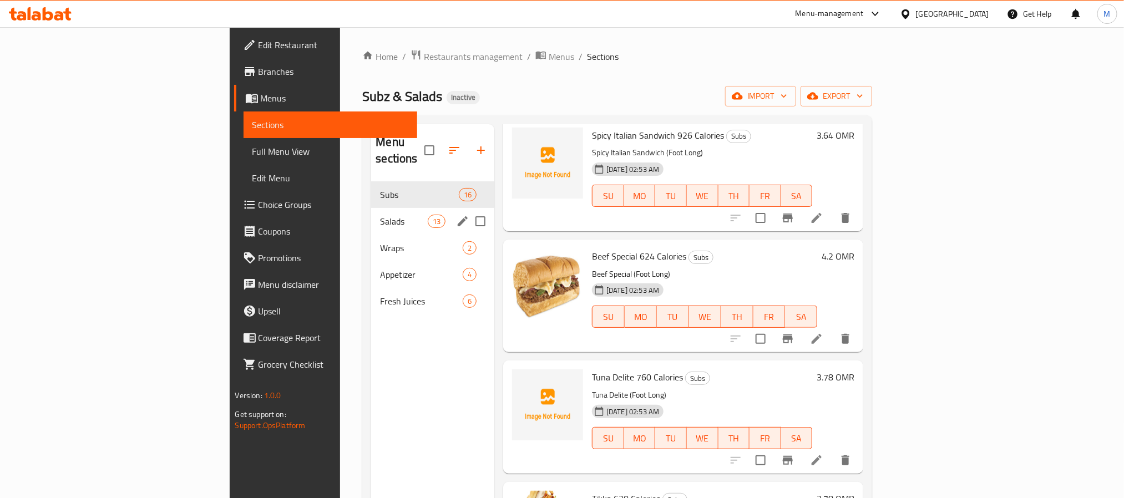
click at [380, 215] on span "Salads" at bounding box center [403, 221] width 47 height 13
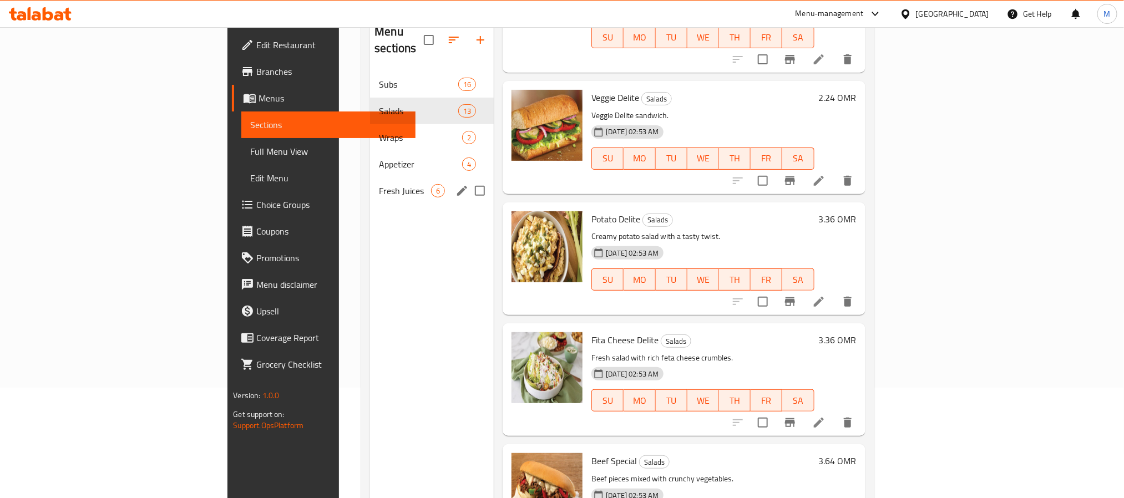
scroll to position [31, 0]
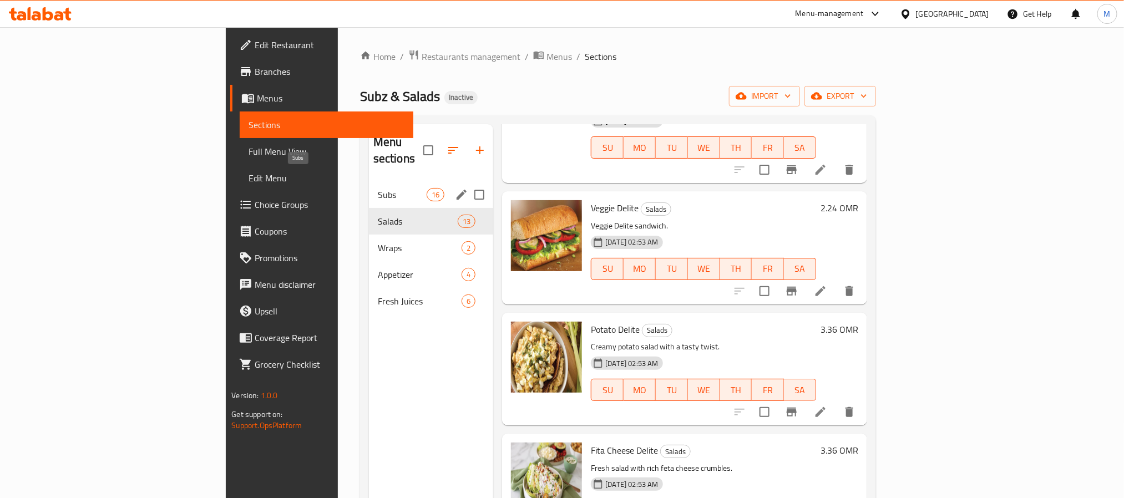
click at [378, 188] on span "Subs" at bounding box center [402, 194] width 49 height 13
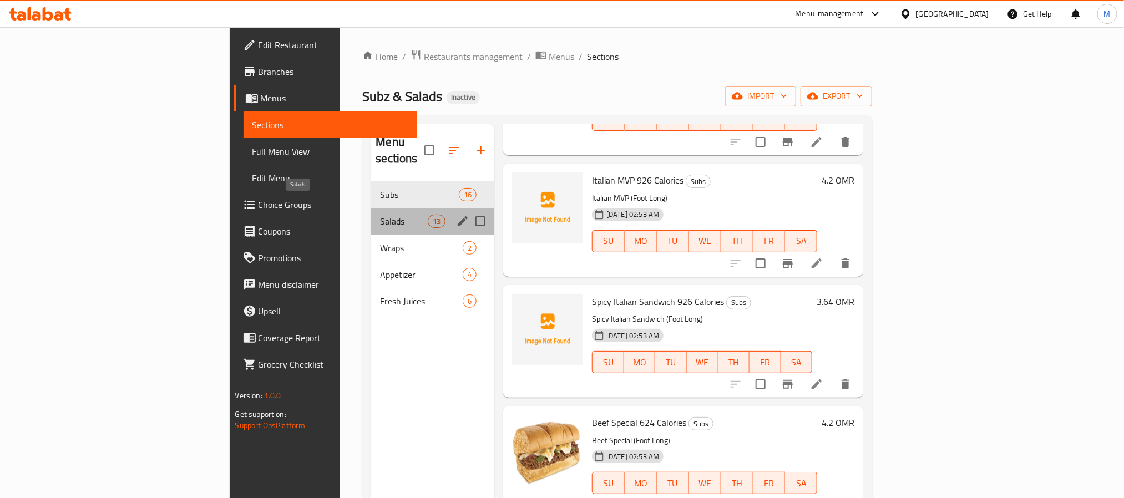
click at [380, 215] on span "Salads" at bounding box center [403, 221] width 47 height 13
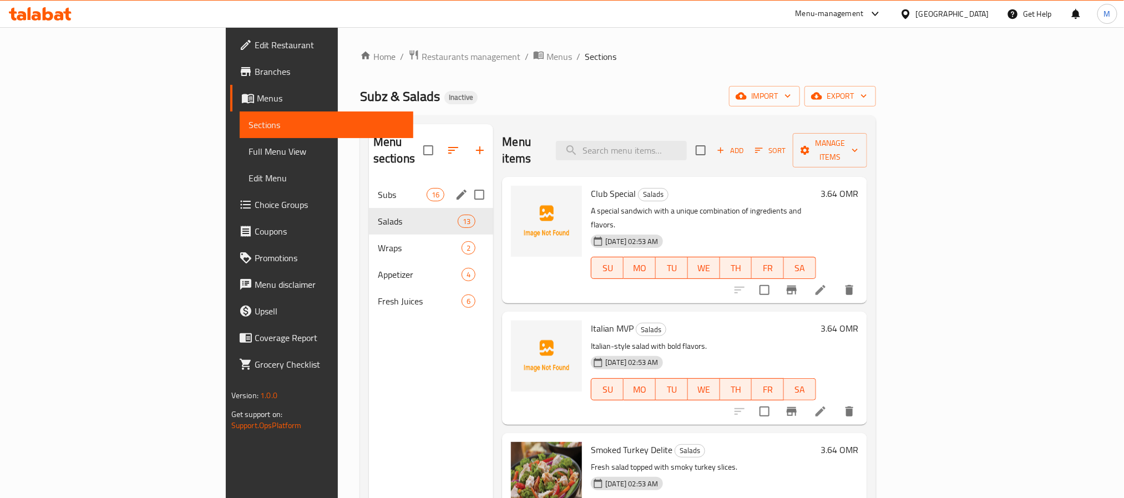
click at [369, 181] on div "Subs 16" at bounding box center [431, 194] width 125 height 27
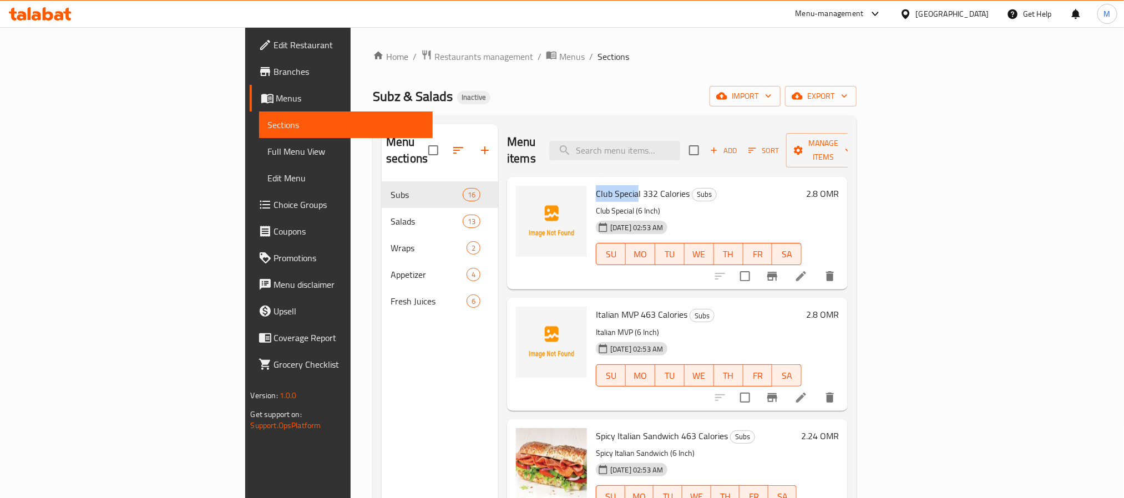
drag, startPoint x: 577, startPoint y: 172, endPoint x: 535, endPoint y: 175, distance: 41.8
click at [596, 185] on span "Club Special 332 Calories" at bounding box center [643, 193] width 94 height 17
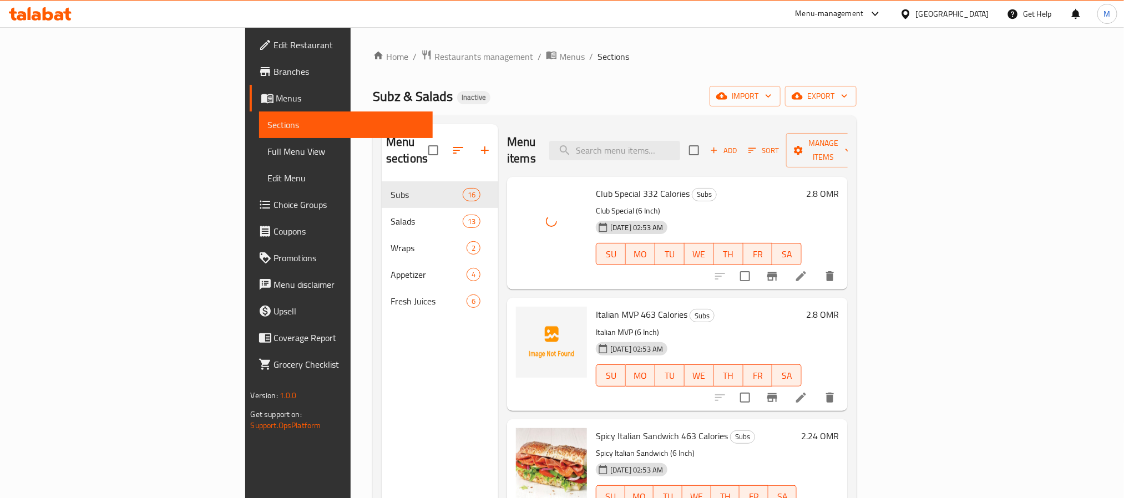
click at [596, 185] on span "Club Special 332 Calories" at bounding box center [643, 193] width 94 height 17
copy h6 "Club Special 332 Calories"
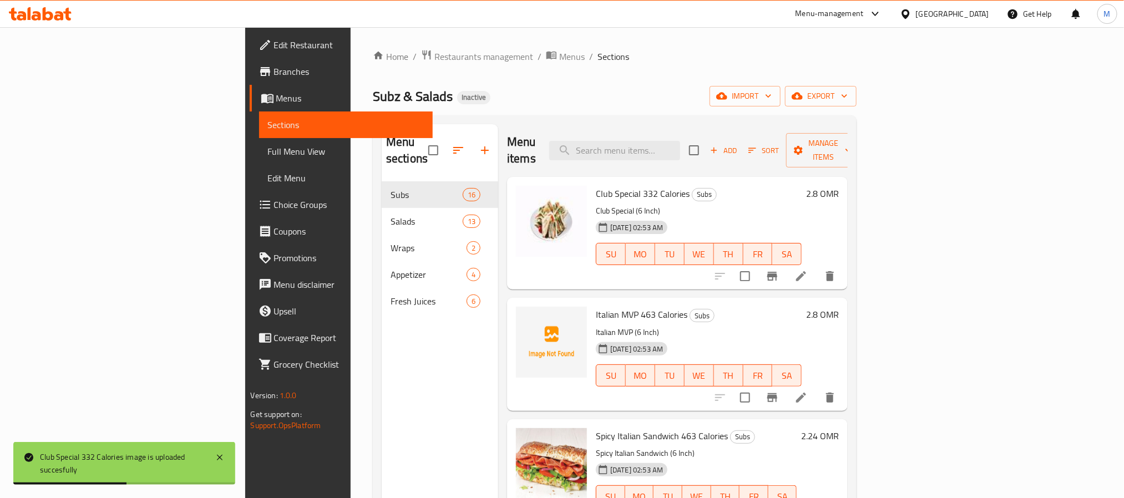
drag, startPoint x: 536, startPoint y: 105, endPoint x: 693, endPoint y: 107, distance: 156.5
click at [536, 105] on div "Subz & Salads Inactive import export" at bounding box center [615, 96] width 484 height 21
click at [879, 92] on div "Home / Restaurants management / Menus / Sections Subz & Salads Inactive import …" at bounding box center [615, 340] width 528 height 627
click at [857, 94] on button "export" at bounding box center [821, 96] width 72 height 21
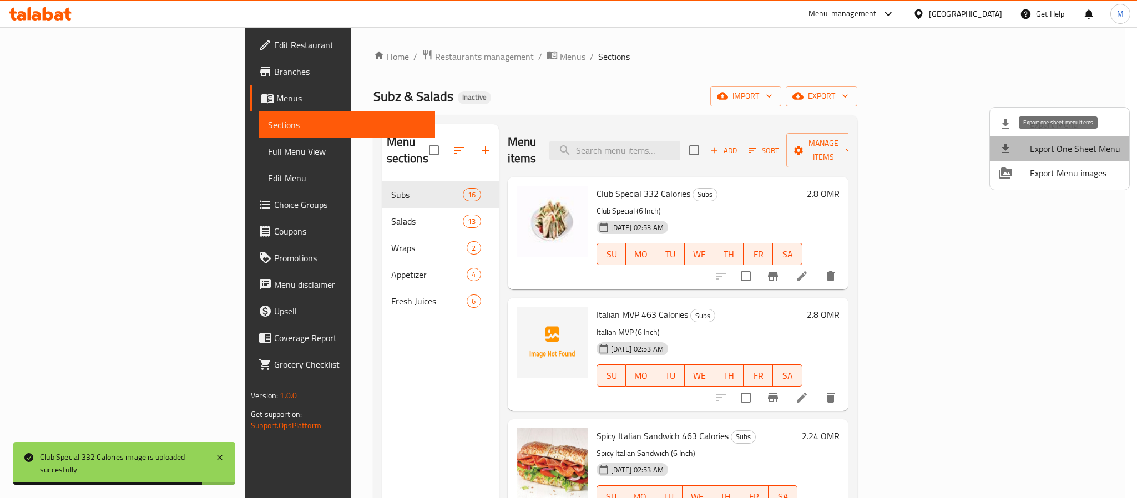
click at [1063, 138] on li "Export One Sheet Menu" at bounding box center [1059, 149] width 139 height 24
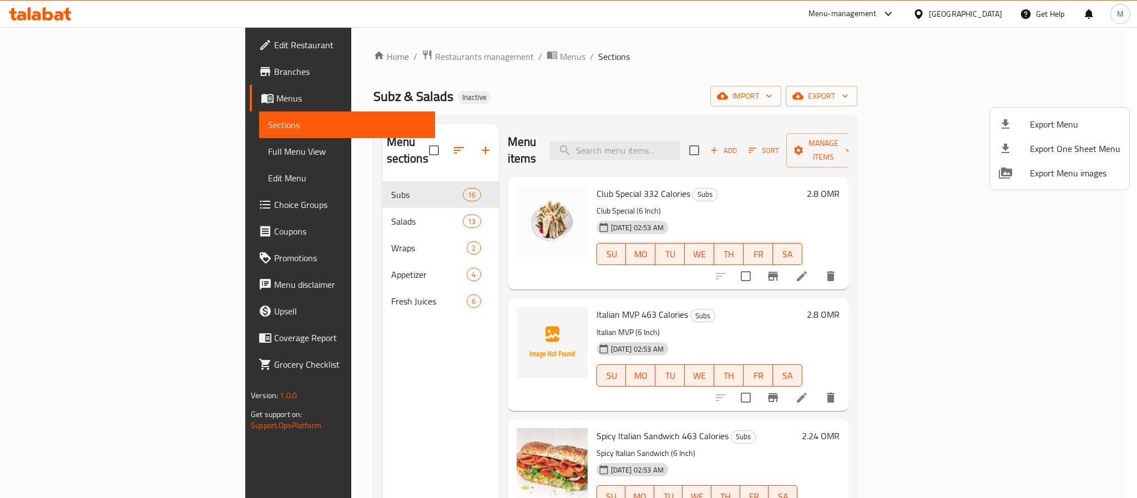
click at [1051, 124] on span "Export Menu" at bounding box center [1075, 124] width 90 height 13
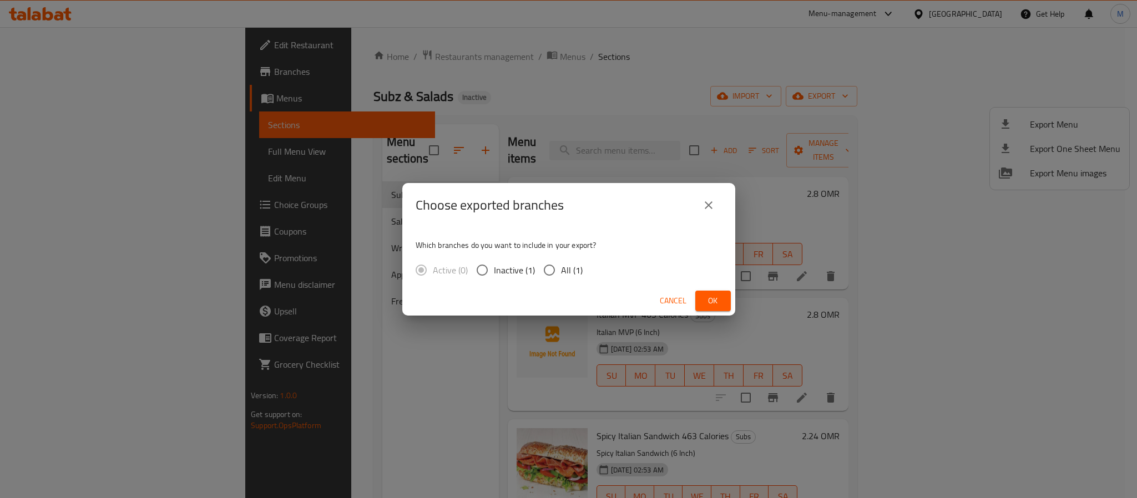
click at [571, 271] on span "All (1)" at bounding box center [572, 270] width 22 height 13
click at [561, 271] on input "All (1)" at bounding box center [549, 270] width 23 height 23
radio input "true"
click at [699, 302] on button "Ok" at bounding box center [713, 301] width 36 height 21
